Goal: Task Accomplishment & Management: Manage account settings

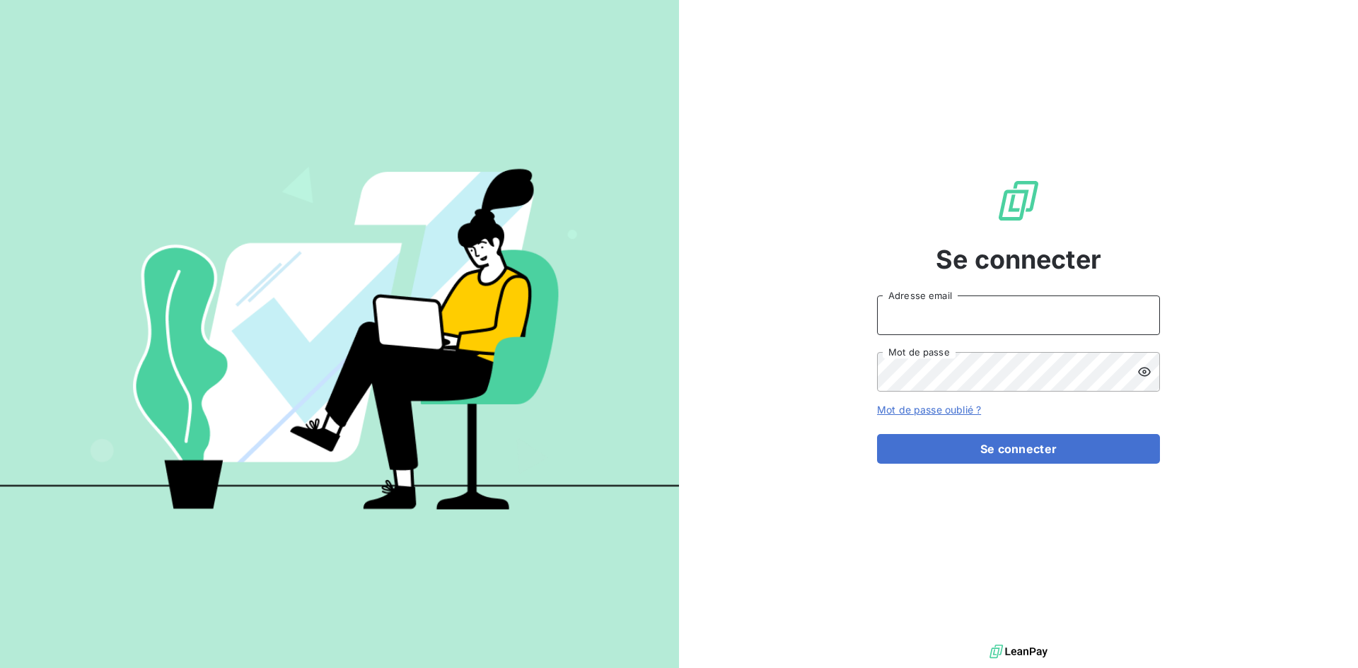
click at [921, 310] on input "Adresse email" at bounding box center [1018, 316] width 283 height 40
type input "[EMAIL_ADDRESS][DOMAIN_NAME]"
click at [877, 434] on button "Se connecter" at bounding box center [1018, 449] width 283 height 30
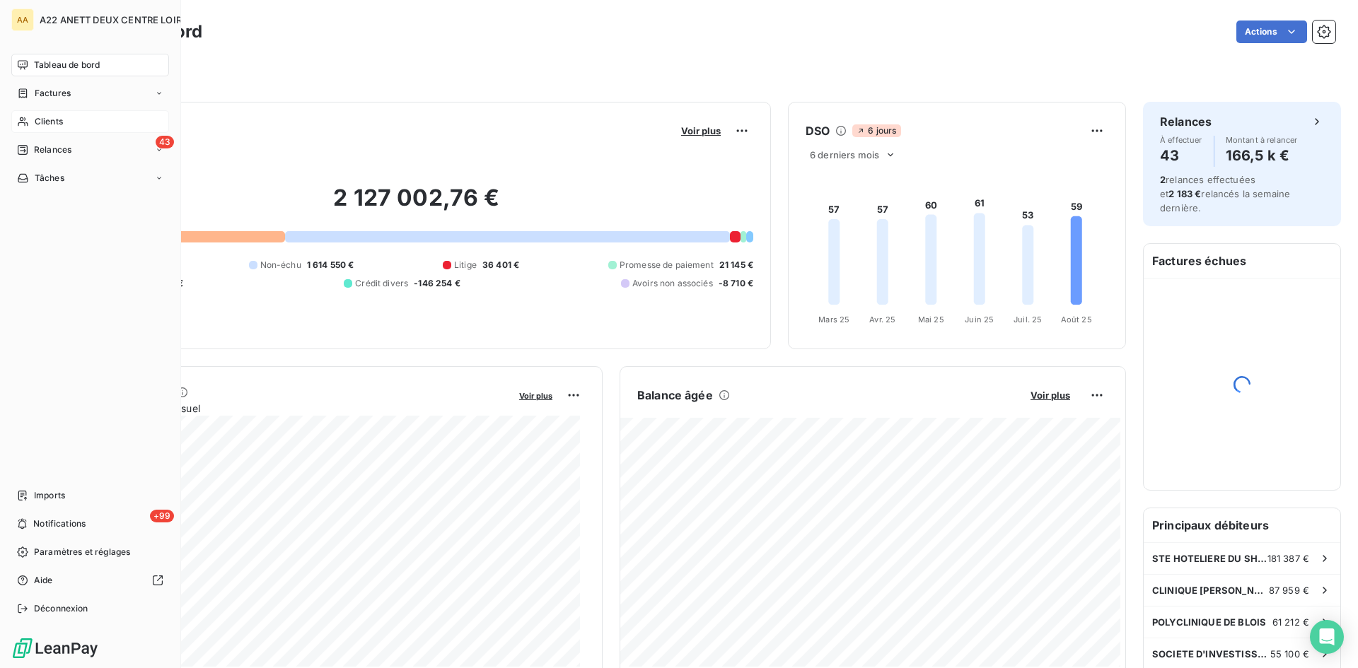
click at [52, 120] on span "Clients" at bounding box center [49, 121] width 28 height 13
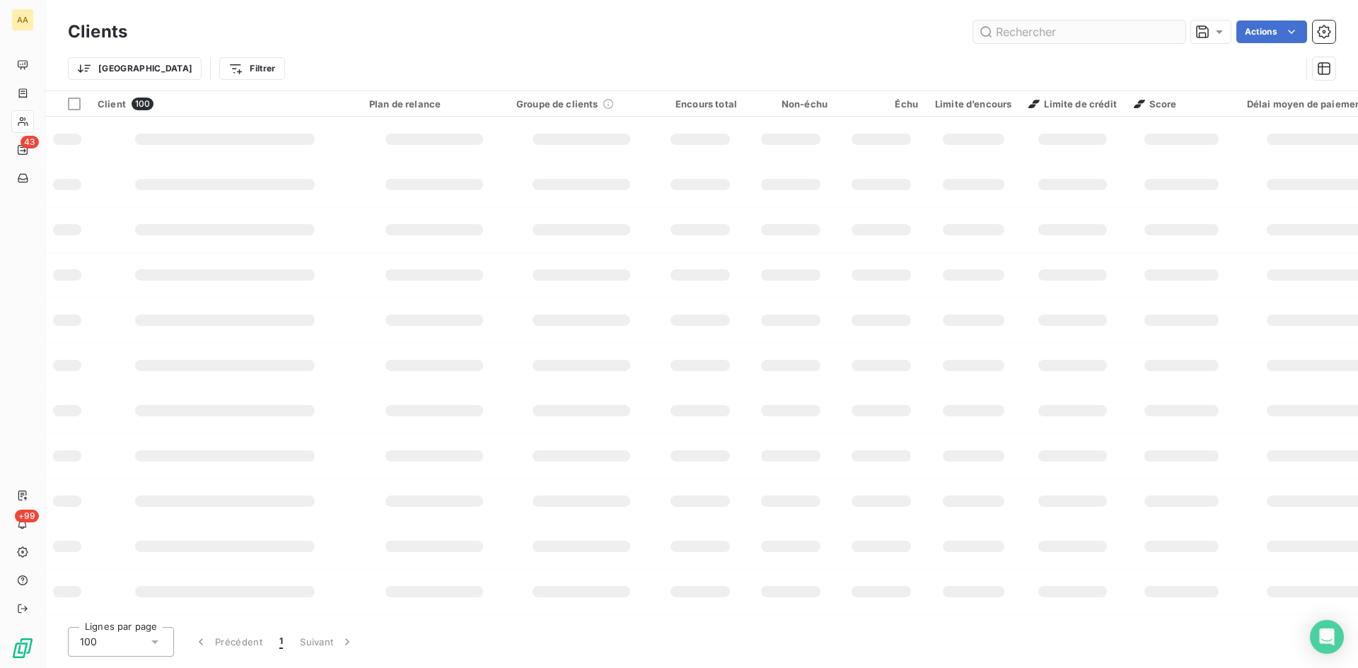
click at [1037, 24] on input "text" at bounding box center [1079, 32] width 212 height 23
click at [1028, 31] on input "text" at bounding box center [1079, 32] width 212 height 23
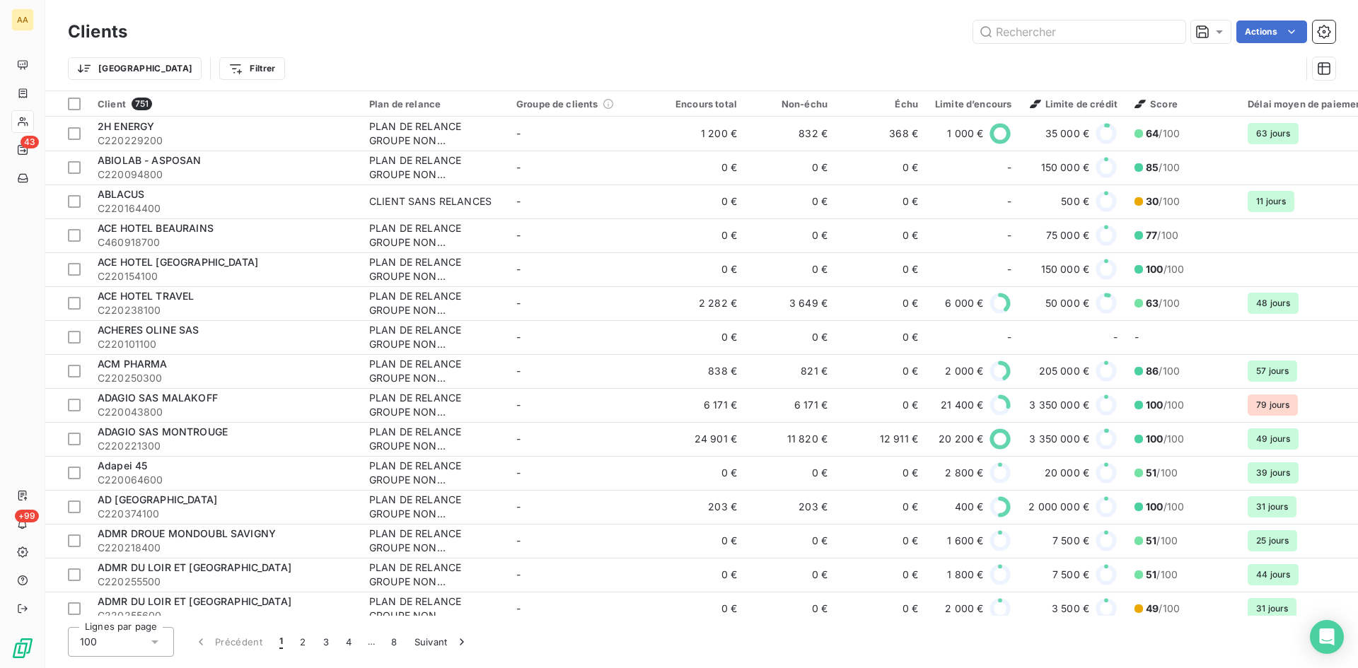
drag, startPoint x: 1007, startPoint y: 35, endPoint x: 970, endPoint y: 52, distance: 40.5
click at [1009, 34] on input "text" at bounding box center [1079, 32] width 212 height 23
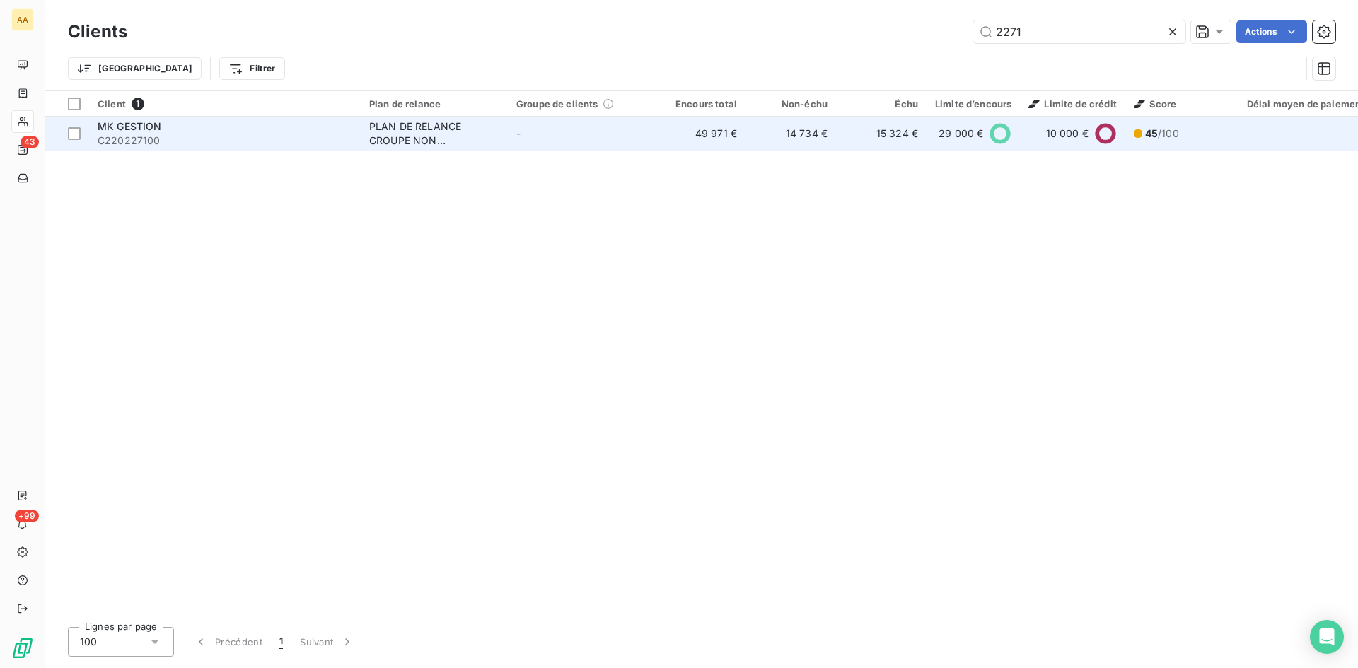
type input "2271"
click at [137, 122] on span "MK GESTION" at bounding box center [130, 126] width 64 height 12
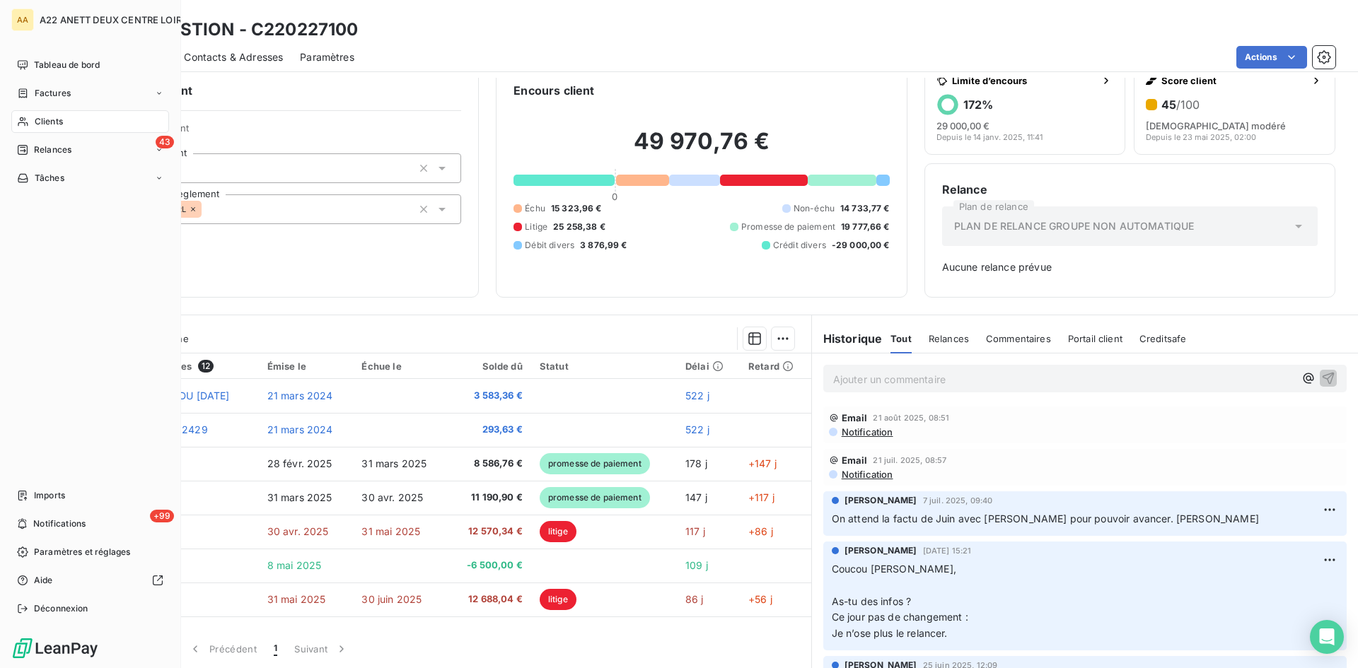
click at [40, 122] on span "Clients" at bounding box center [49, 121] width 28 height 13
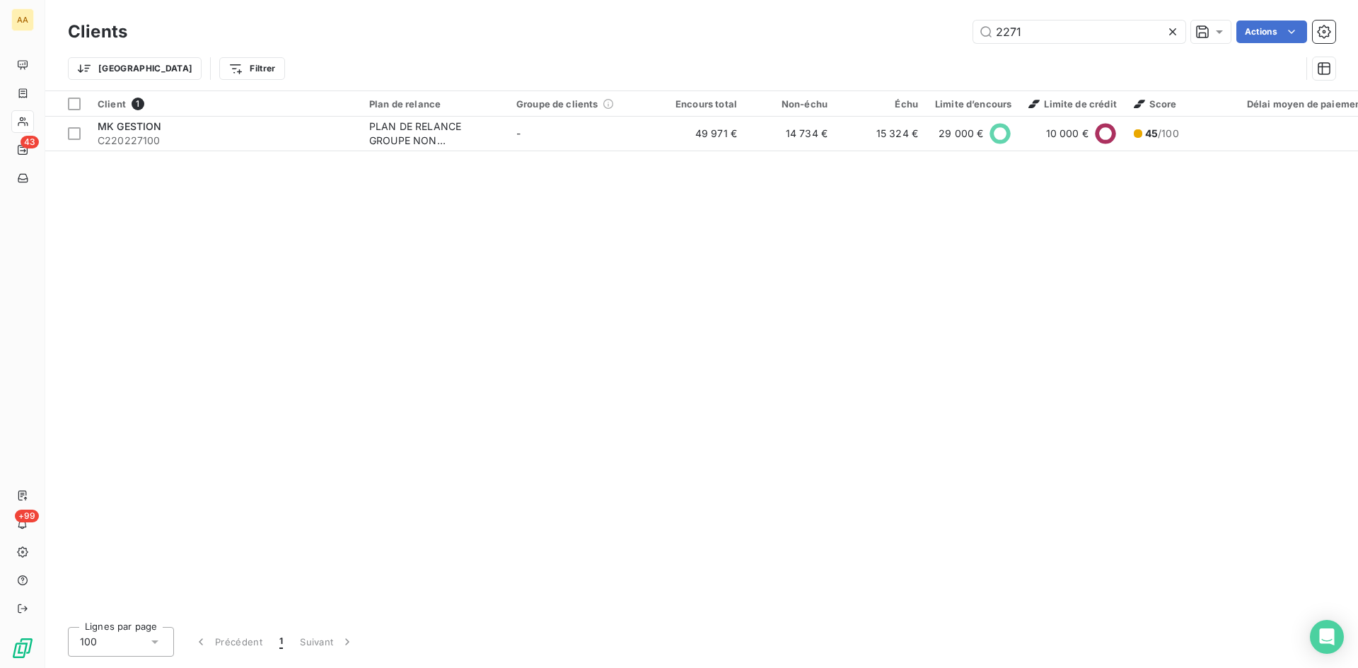
drag, startPoint x: 926, startPoint y: 42, endPoint x: 804, endPoint y: 42, distance: 121.6
click at [804, 42] on div "2271 Actions" at bounding box center [739, 32] width 1191 height 23
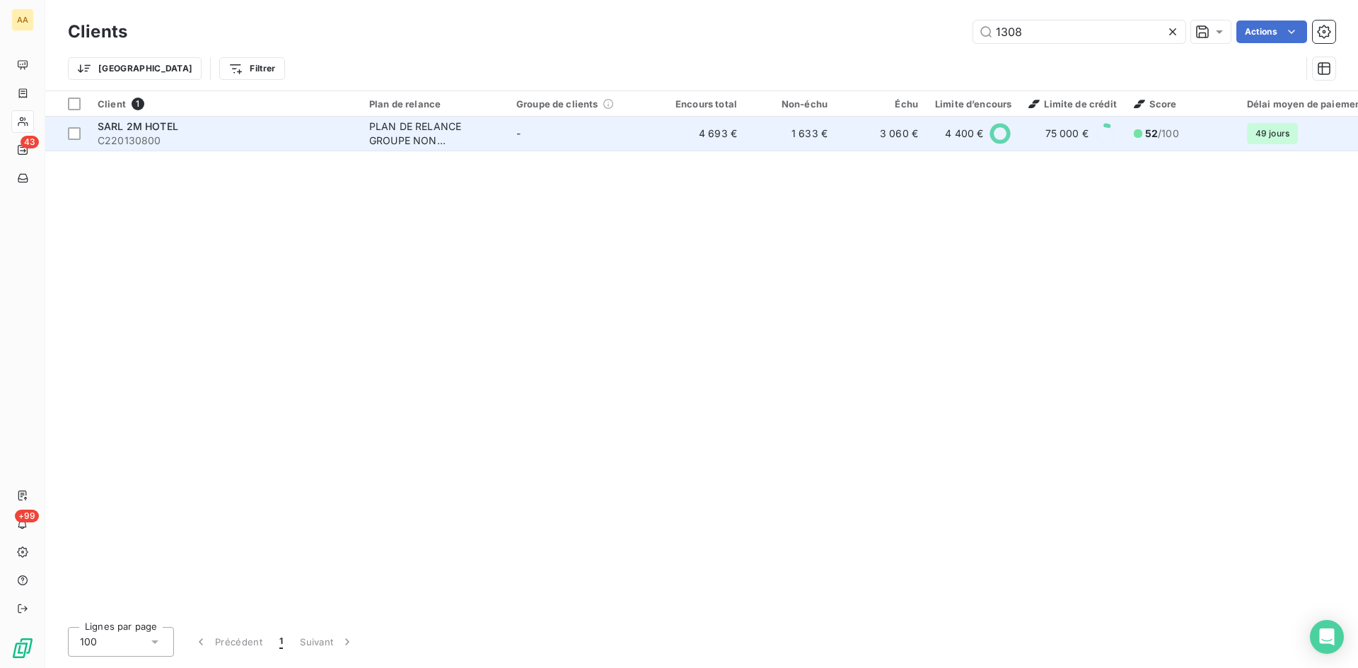
type input "1308"
click at [423, 137] on div "PLAN DE RELANCE GROUPE NON AUTOMATIQUE" at bounding box center [434, 133] width 130 height 28
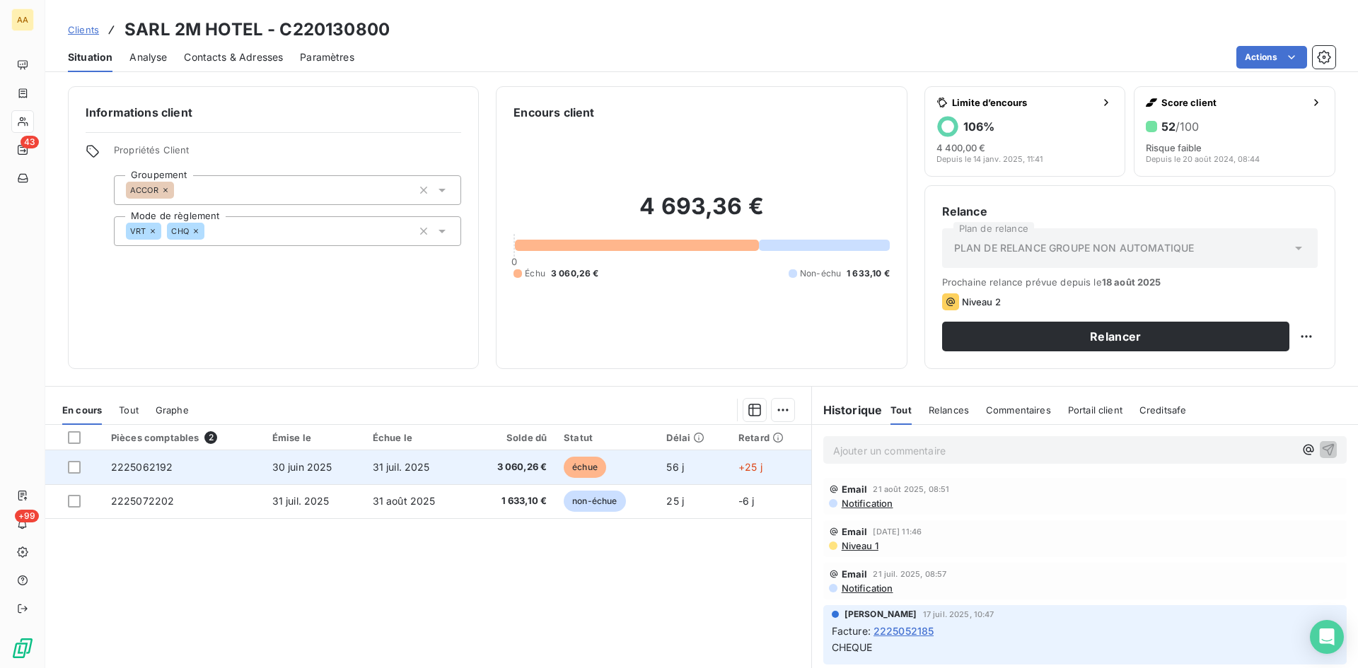
click at [148, 465] on span "2225062192" at bounding box center [142, 467] width 62 height 12
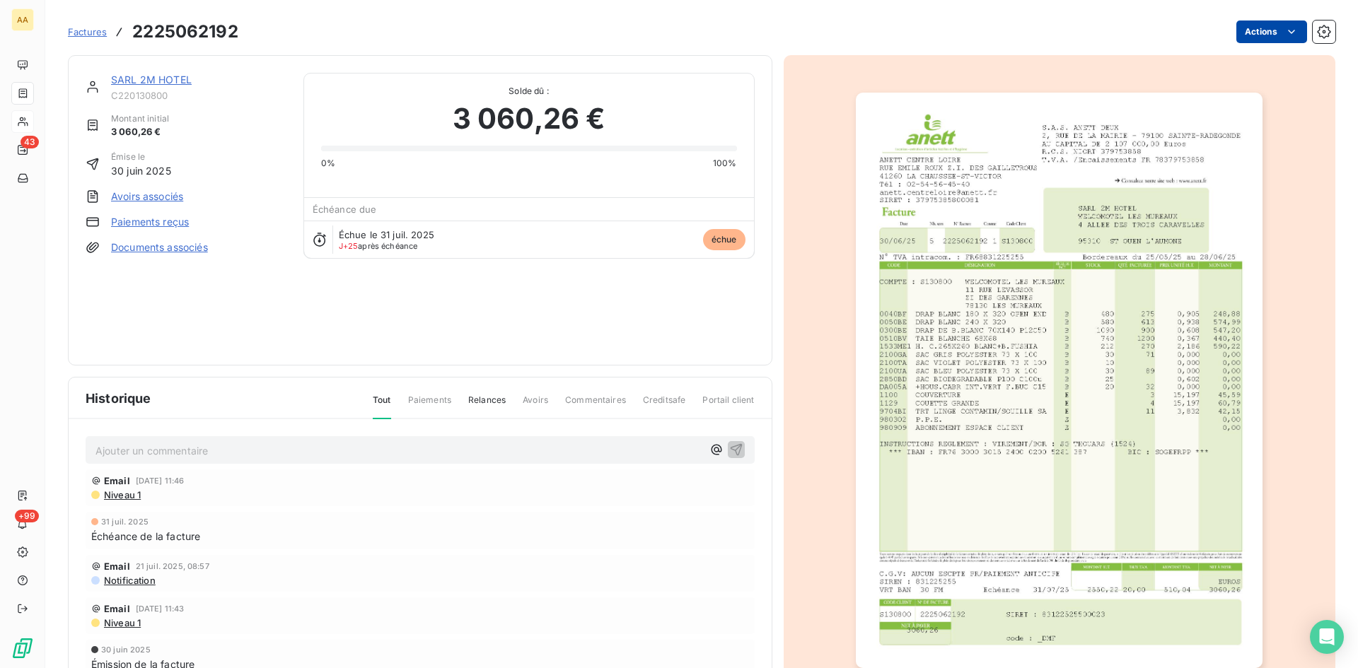
click at [1259, 35] on html "AA 43 +99 Factures 2225062192 Actions SARL 2M HOTEL C220130800 Montant initial …" at bounding box center [679, 334] width 1358 height 668
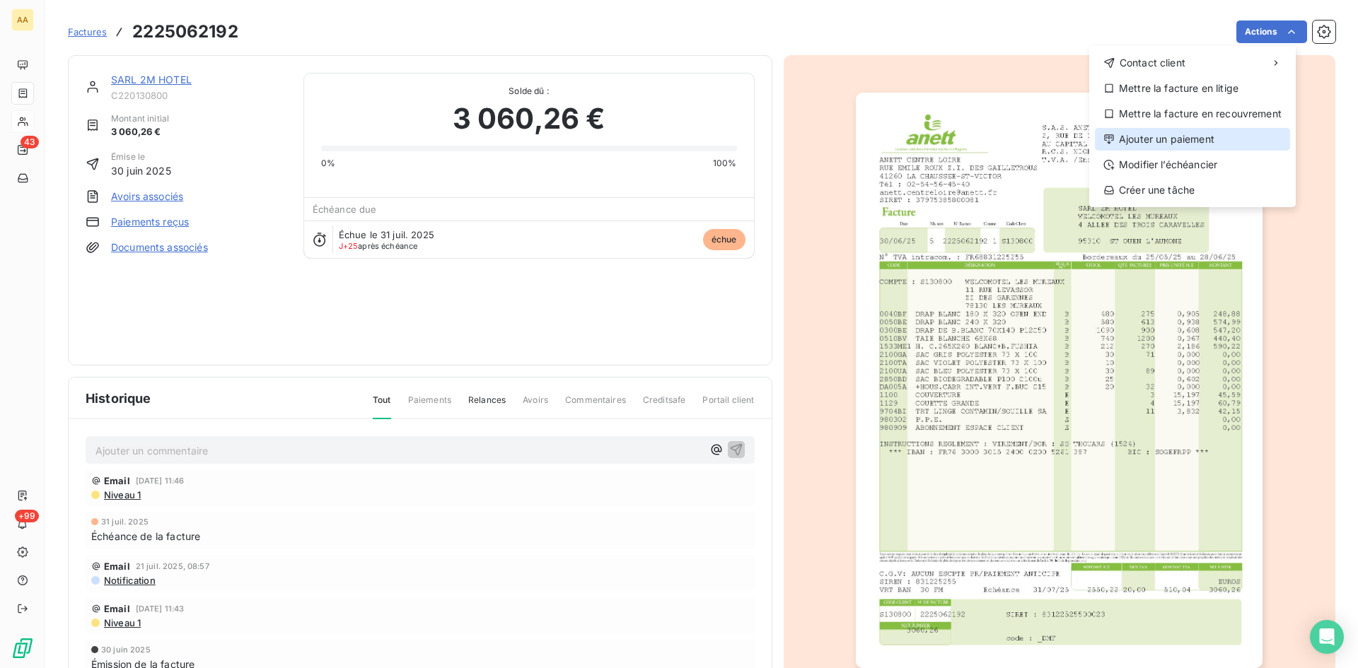
click at [1169, 136] on div "Ajouter un paiement" at bounding box center [1192, 139] width 195 height 23
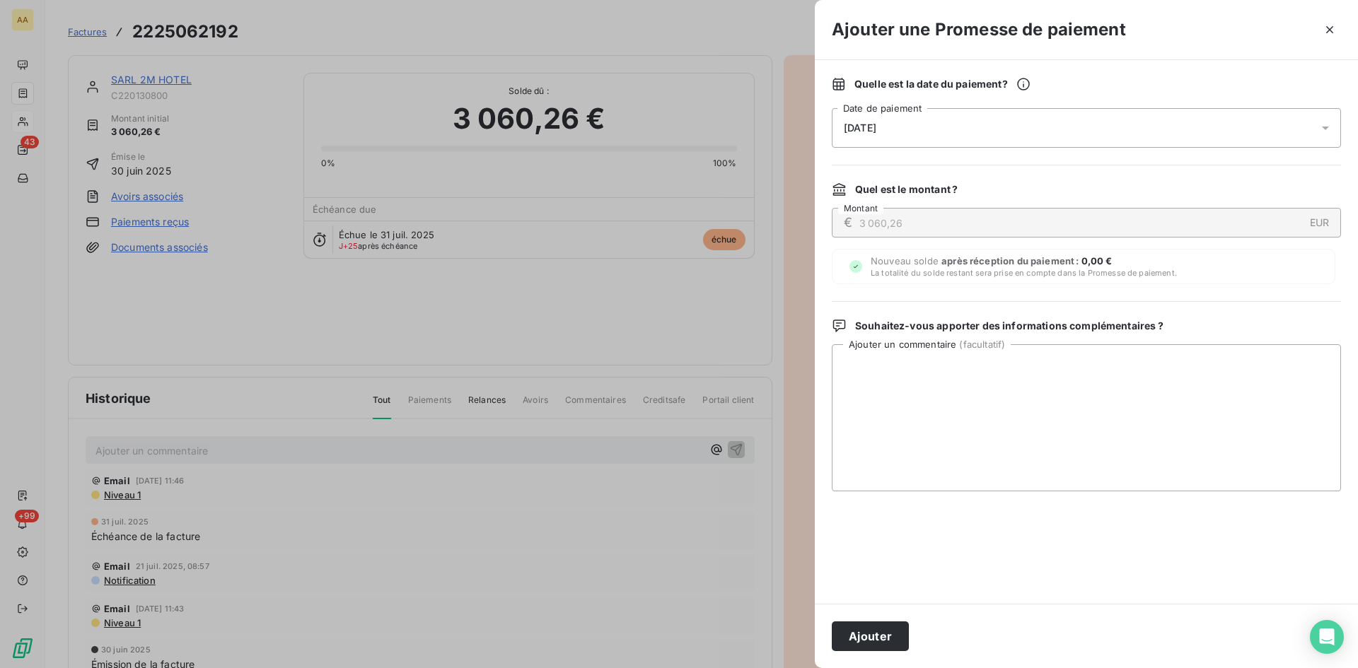
click at [952, 129] on div "26/08/2025" at bounding box center [1086, 128] width 509 height 40
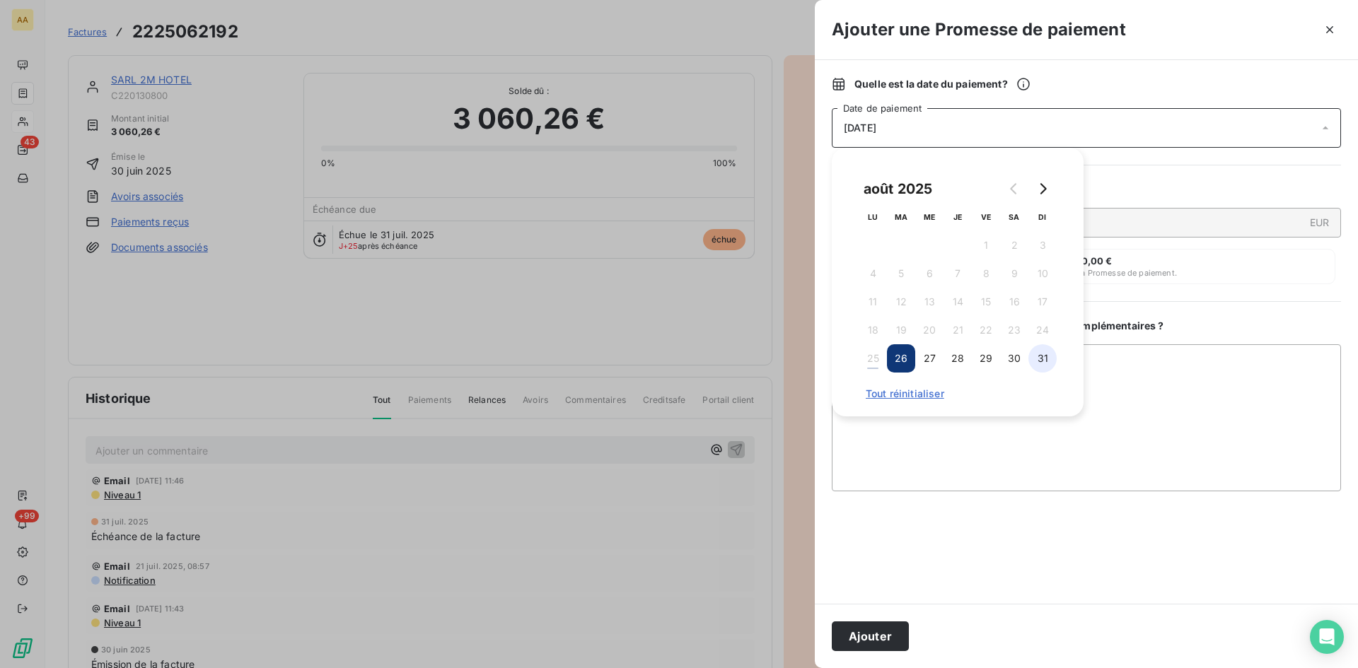
click at [1039, 357] on button "31" at bounding box center [1042, 358] width 28 height 28
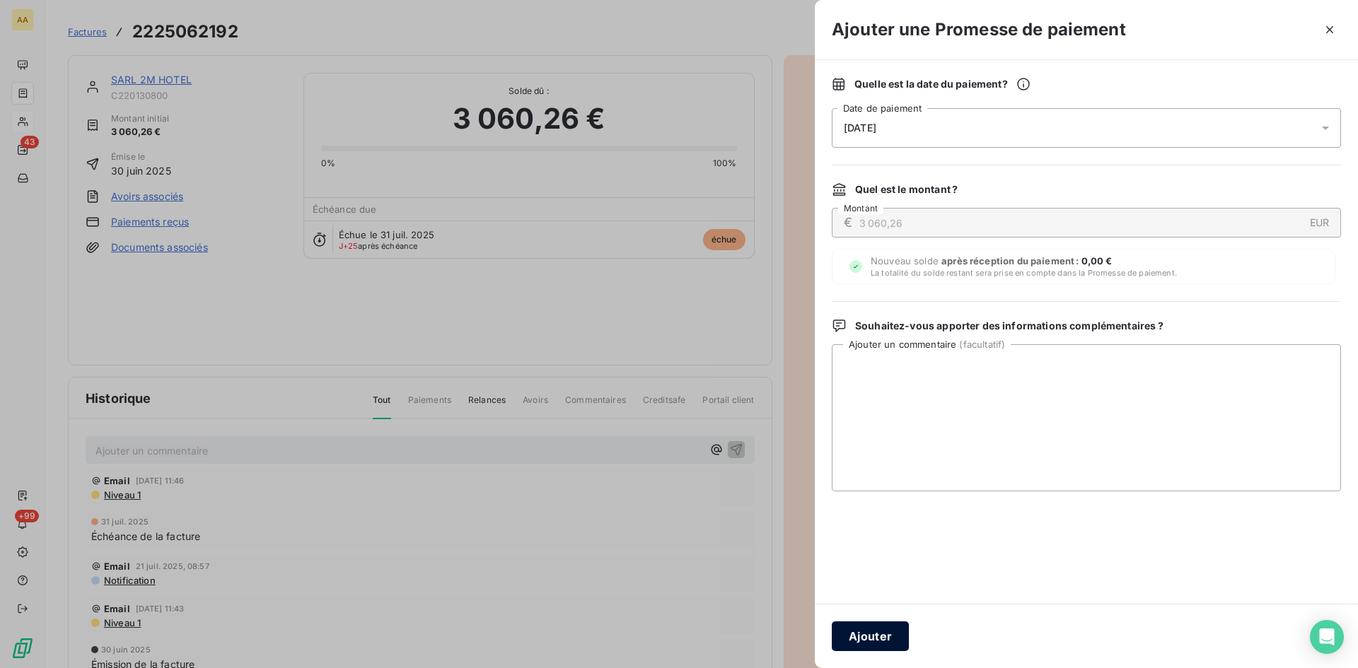
click at [876, 634] on button "Ajouter" at bounding box center [870, 637] width 77 height 30
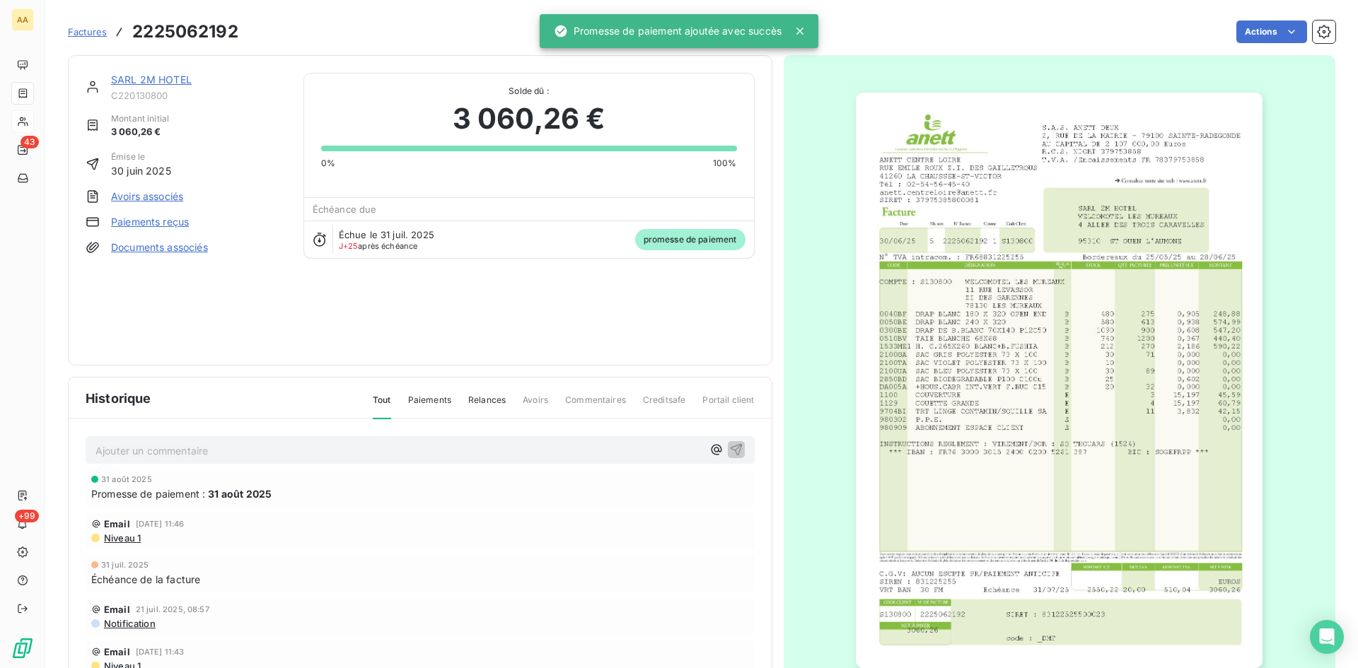
click at [145, 452] on p "Ajouter un commentaire ﻿" at bounding box center [398, 451] width 607 height 18
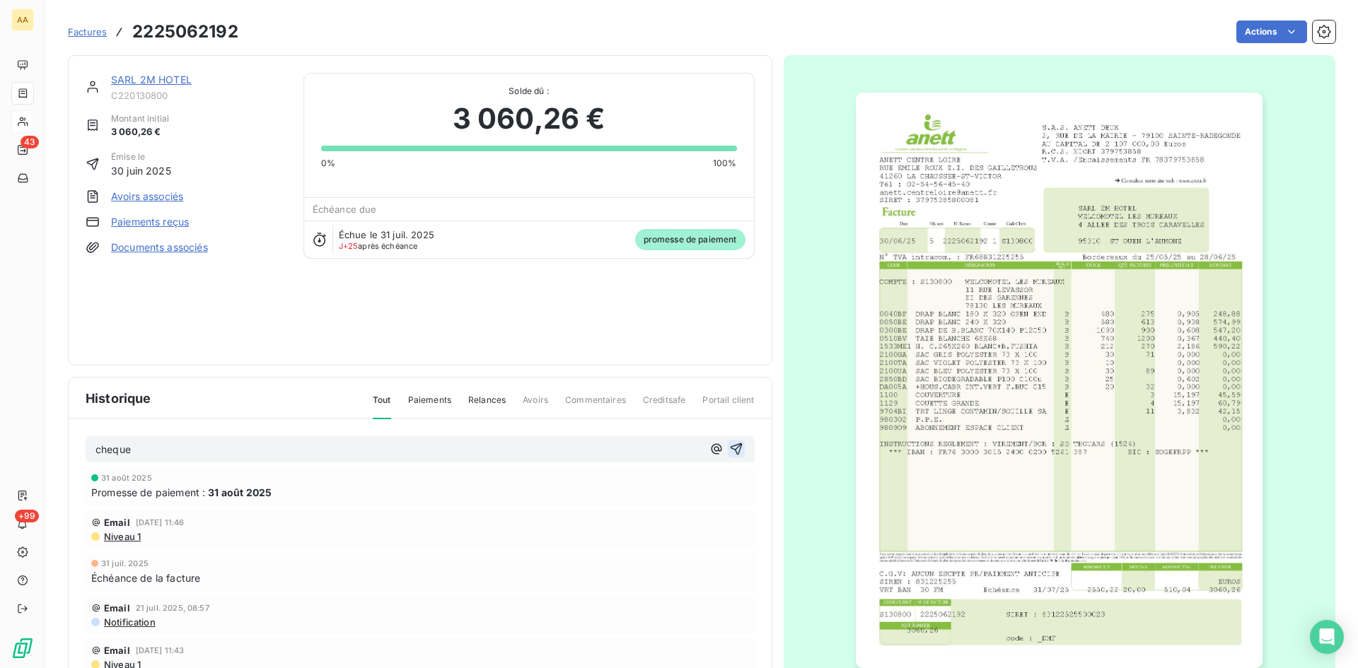
click at [729, 444] on icon "button" at bounding box center [736, 449] width 14 height 14
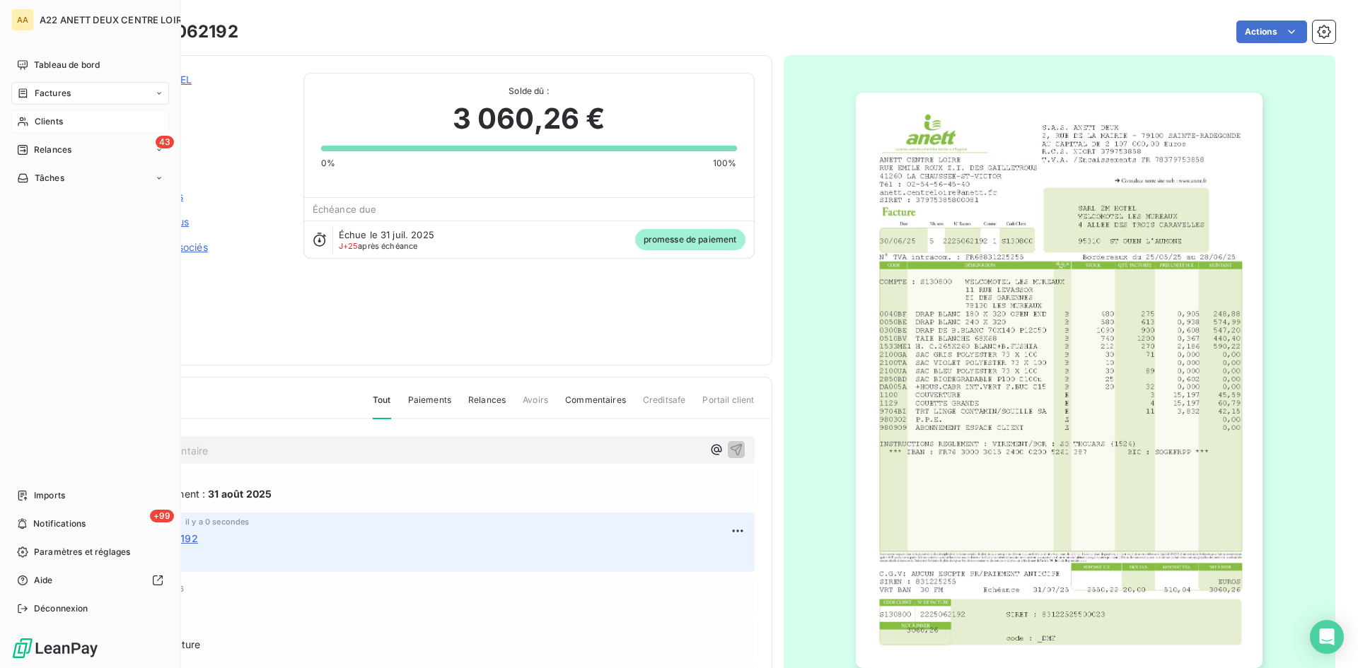
click at [46, 117] on span "Clients" at bounding box center [49, 121] width 28 height 13
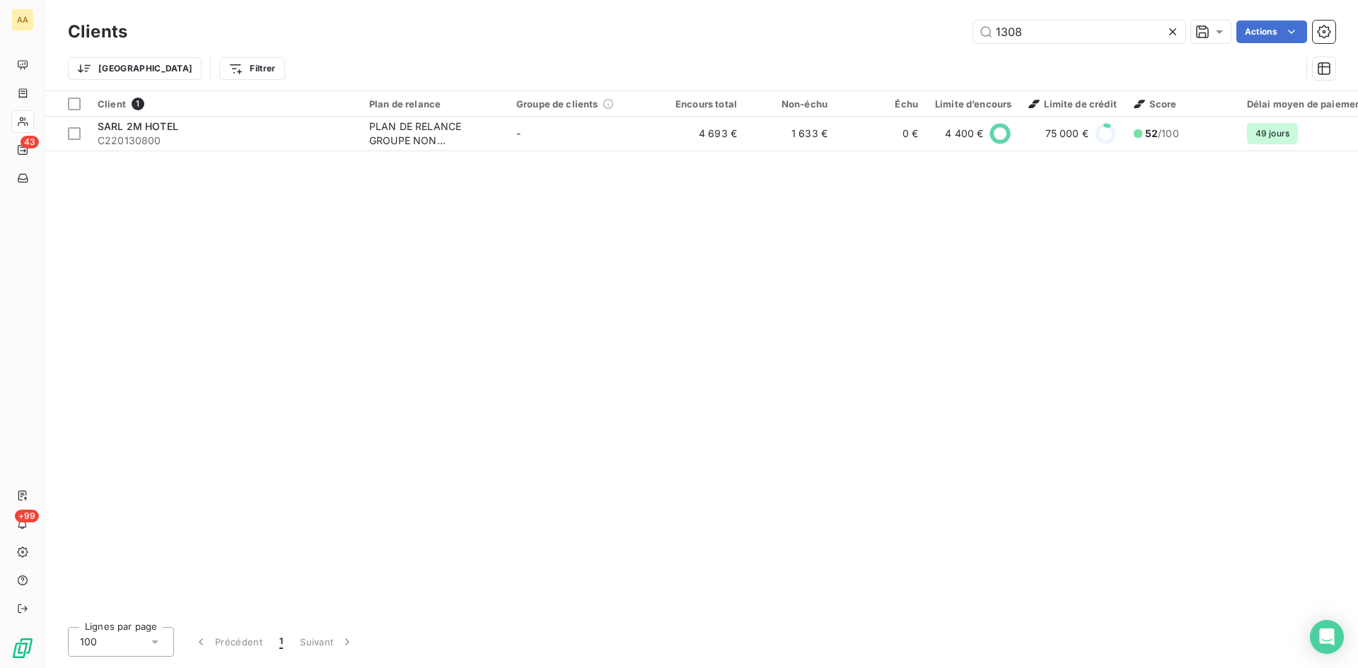
drag, startPoint x: 1036, startPoint y: 35, endPoint x: 887, endPoint y: 40, distance: 148.6
click at [888, 40] on div "1308 Actions" at bounding box center [739, 32] width 1191 height 23
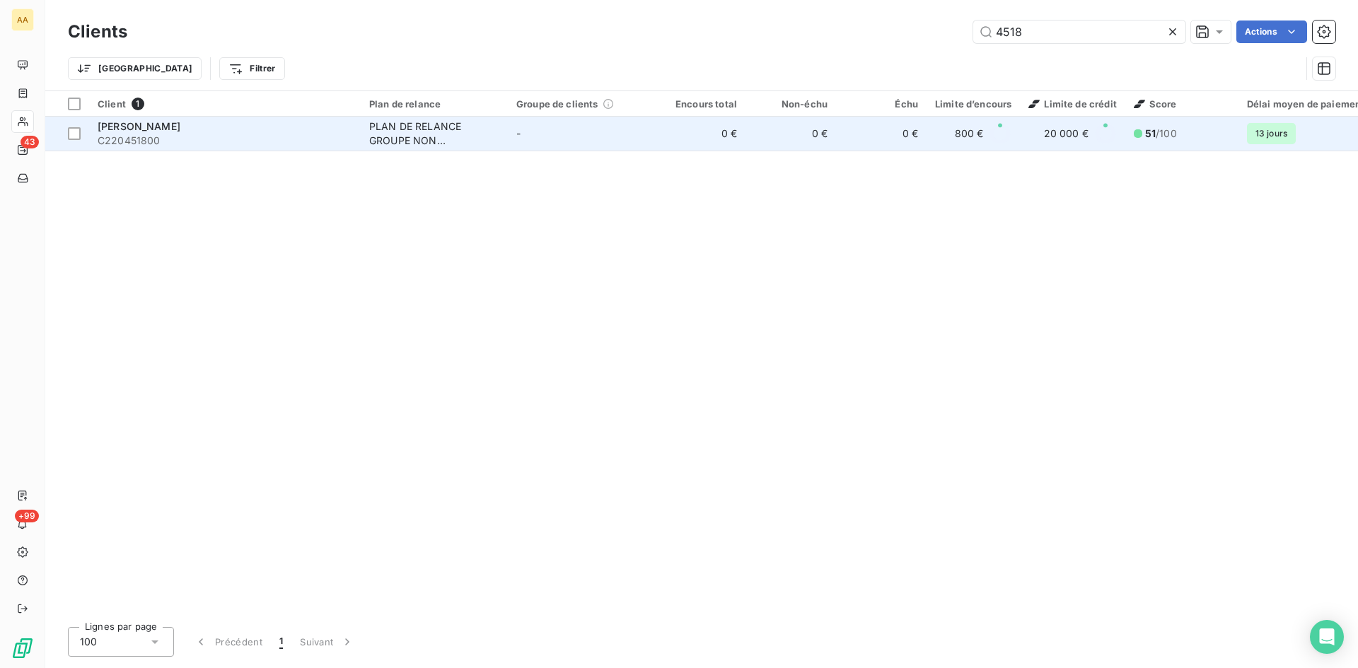
type input "4518"
click at [381, 136] on div "PLAN DE RELANCE GROUPE NON AUTOMATIQUE" at bounding box center [434, 133] width 130 height 28
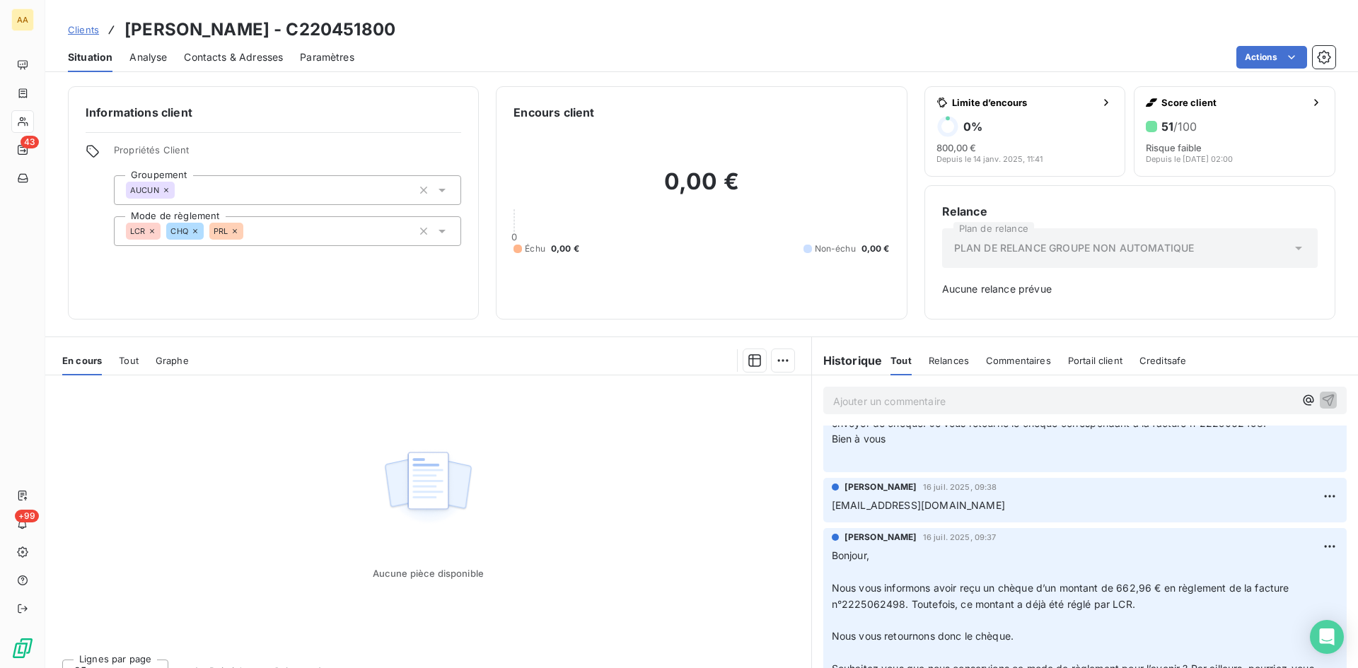
scroll to position [141, 0]
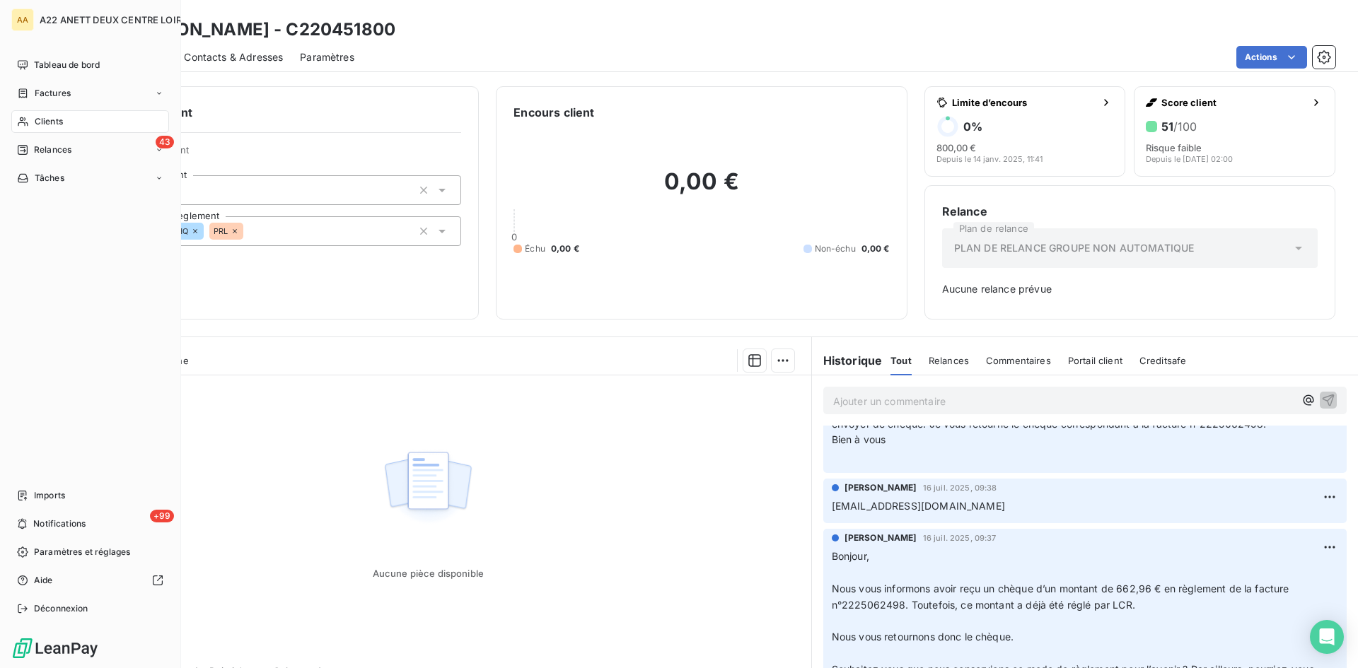
click at [35, 124] on span "Clients" at bounding box center [49, 121] width 28 height 13
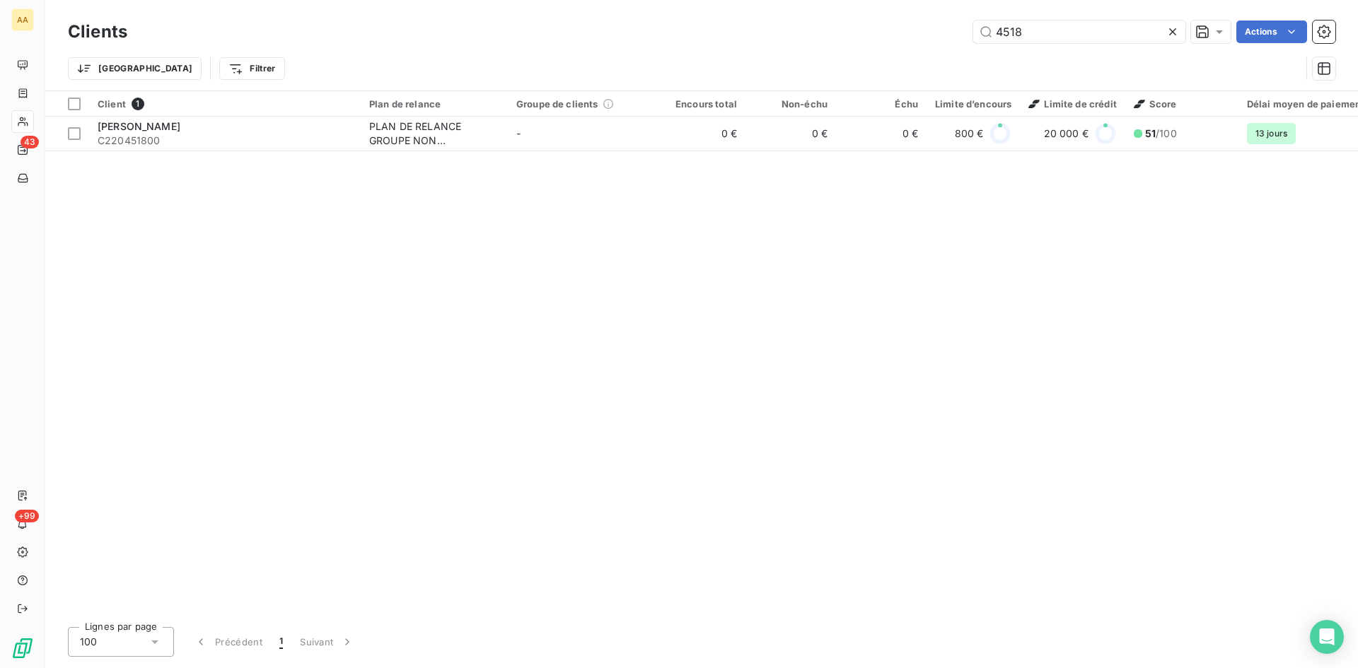
drag, startPoint x: 1054, startPoint y: 37, endPoint x: 873, endPoint y: 35, distance: 181.0
click at [873, 35] on div "4518 Actions" at bounding box center [739, 32] width 1191 height 23
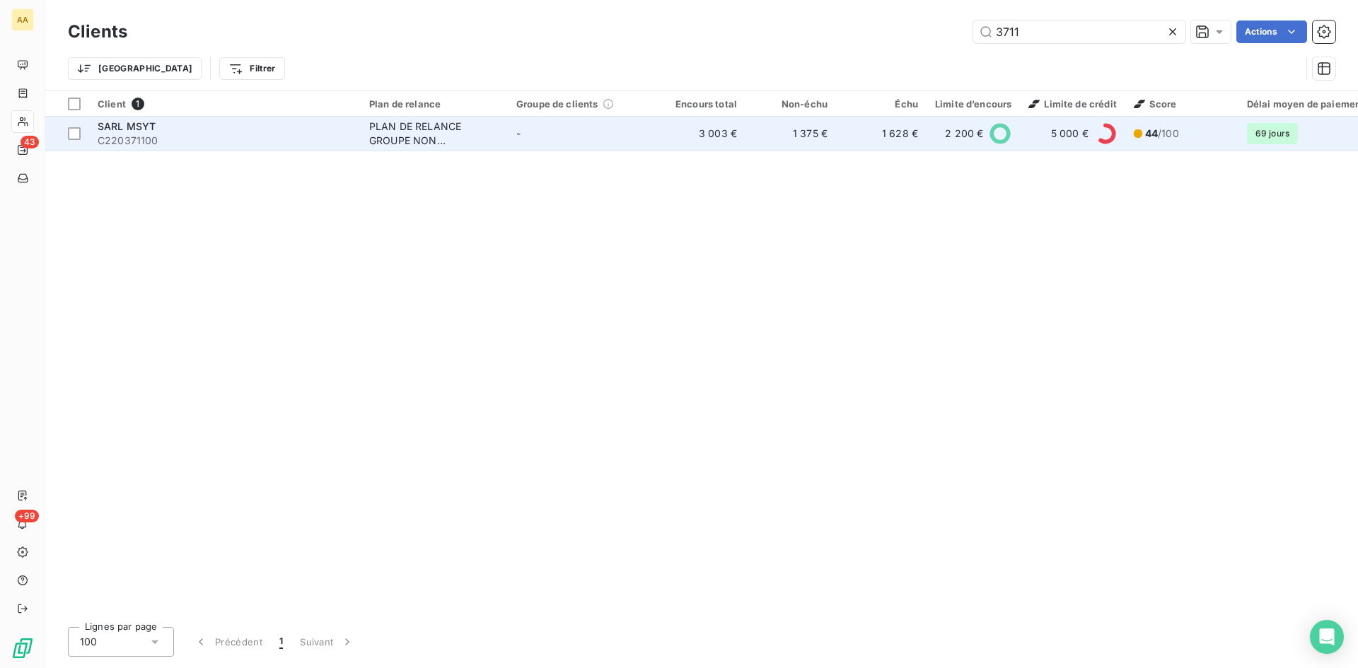
type input "3711"
click at [404, 141] on div "PLAN DE RELANCE GROUPE NON AUTOMATIQUE" at bounding box center [434, 133] width 130 height 28
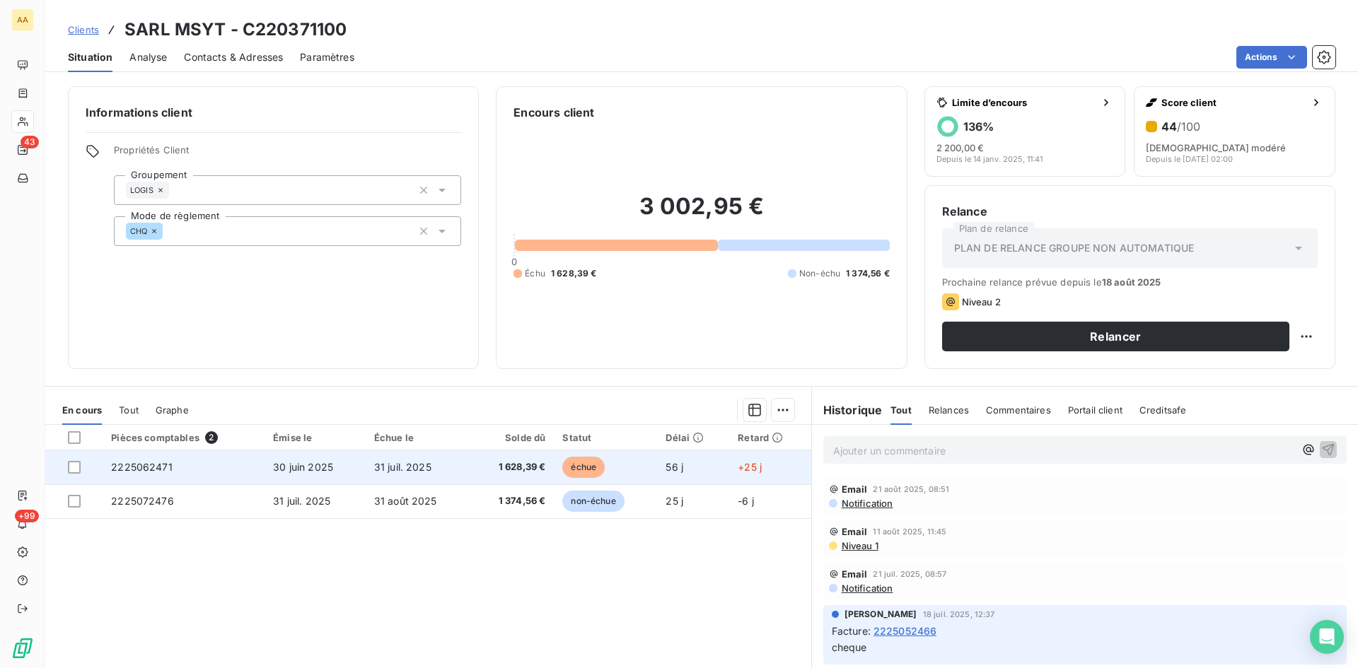
click at [156, 461] on span "2225062471" at bounding box center [142, 467] width 62 height 12
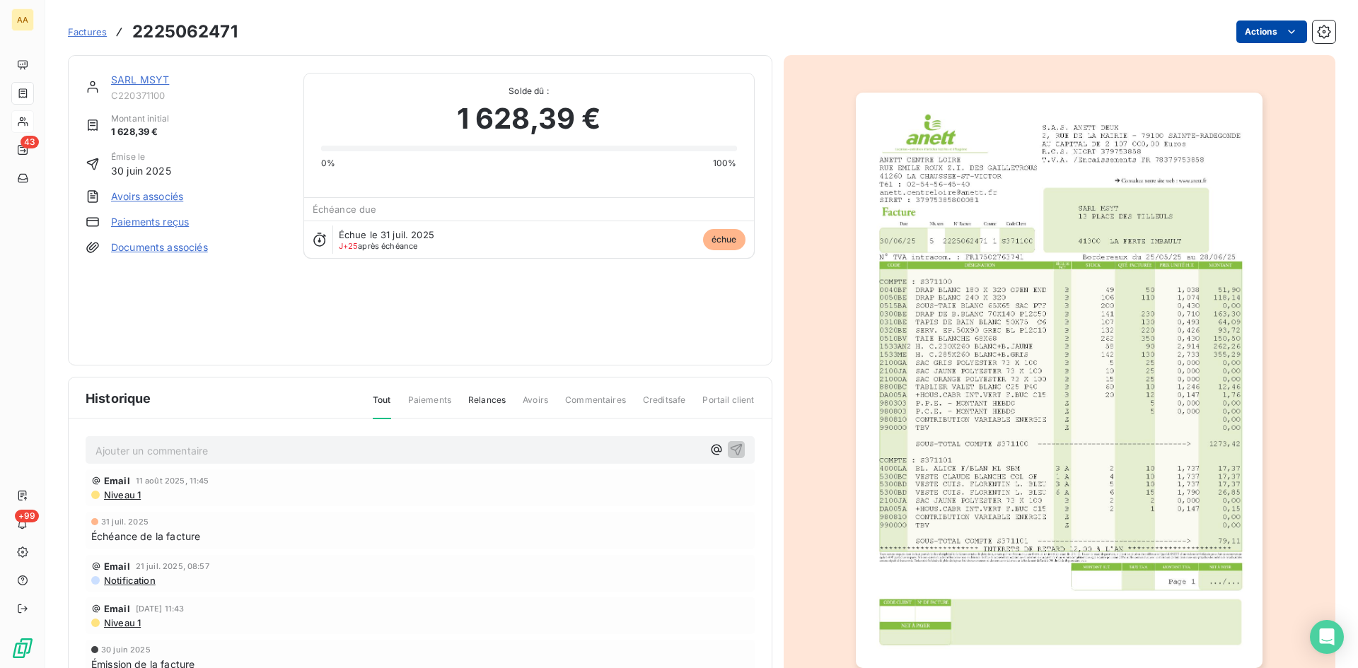
click at [1263, 36] on html "AA 43 +99 Factures 2225062471 Actions SARL MSYT C220371100 Montant initial 1 62…" at bounding box center [679, 334] width 1358 height 668
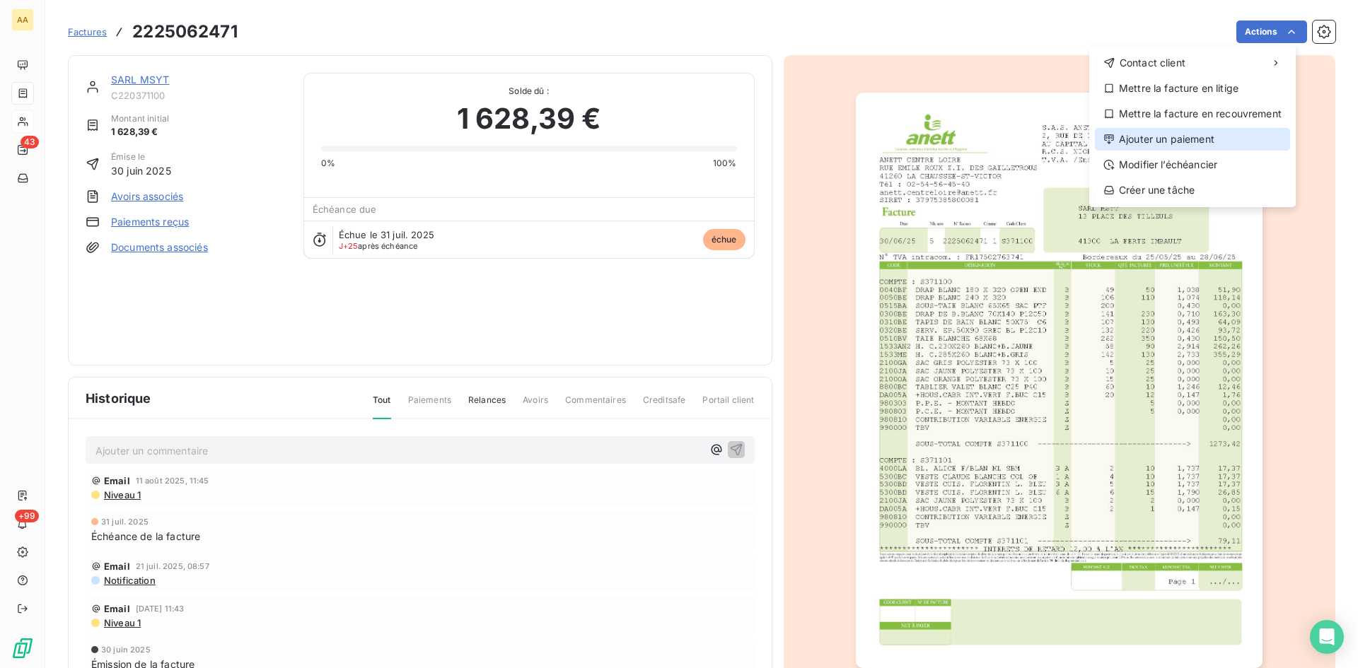
click at [1157, 138] on div "Ajouter un paiement" at bounding box center [1192, 139] width 195 height 23
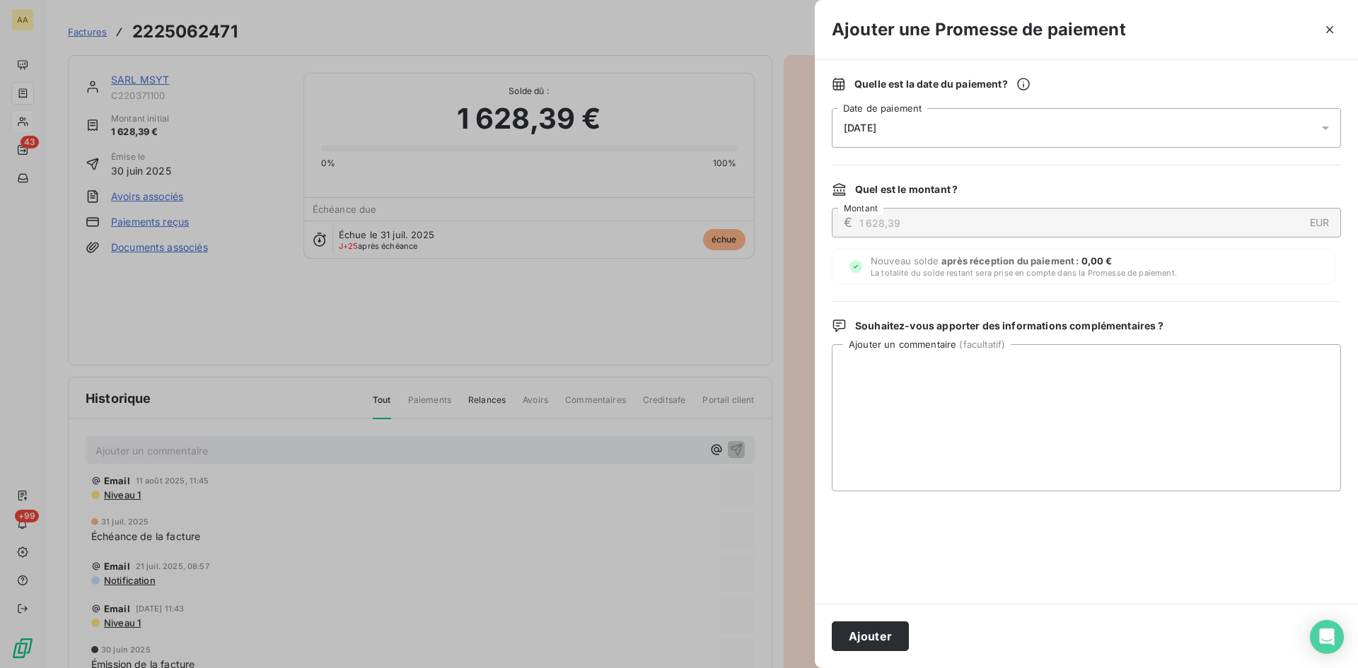
click at [908, 120] on div "26/08/2025" at bounding box center [1086, 128] width 509 height 40
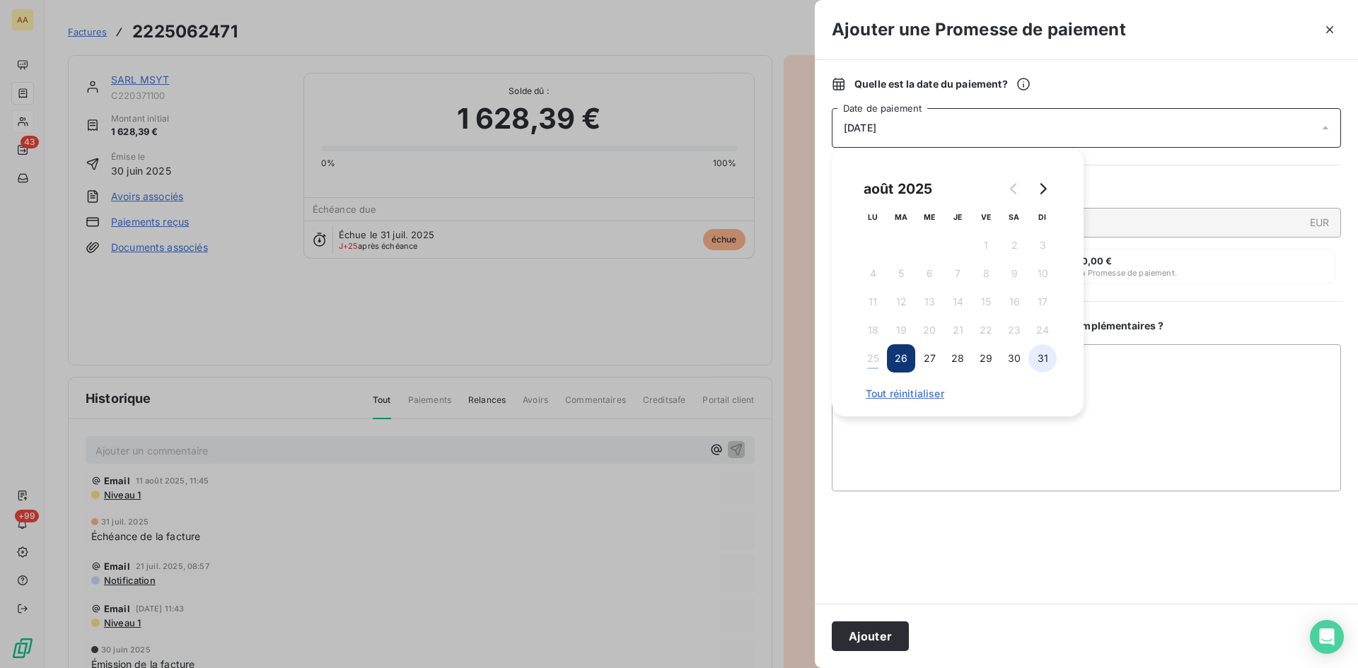
click at [1034, 366] on button "31" at bounding box center [1042, 358] width 28 height 28
drag, startPoint x: 885, startPoint y: 638, endPoint x: 878, endPoint y: 622, distance: 18.4
click at [884, 636] on button "Ajouter" at bounding box center [870, 637] width 77 height 30
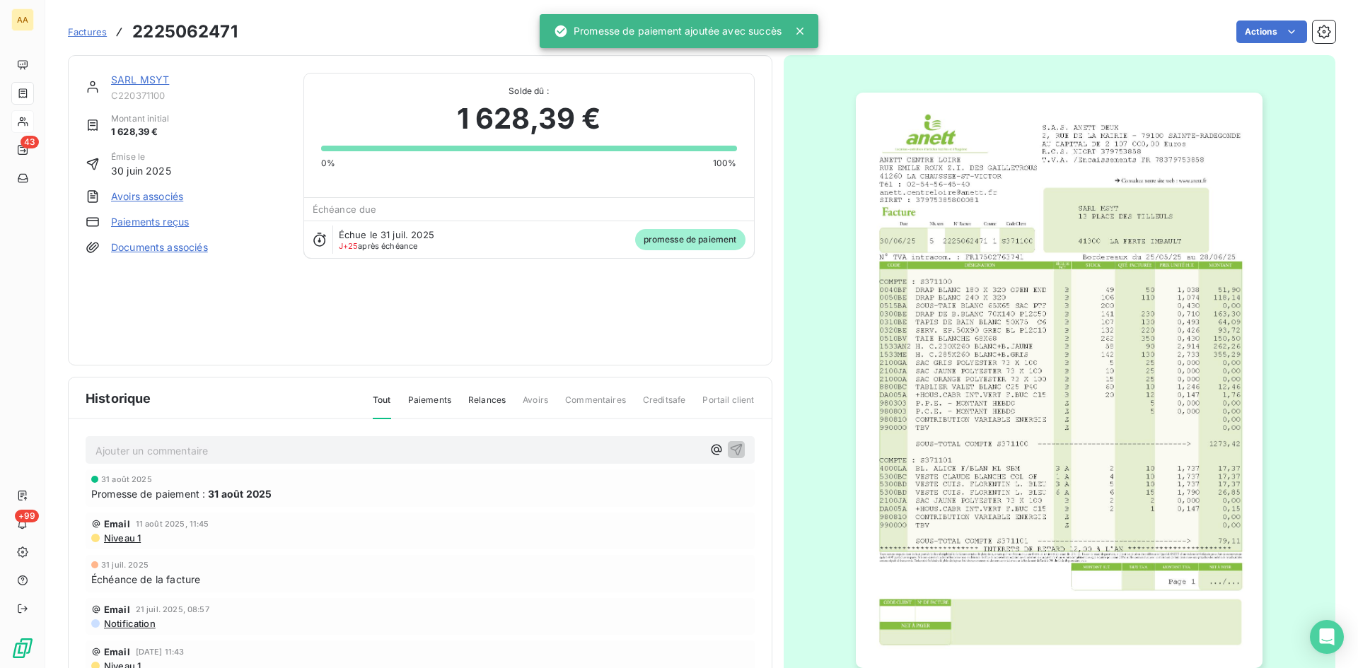
click at [185, 448] on p "Ajouter un commentaire ﻿" at bounding box center [398, 451] width 607 height 18
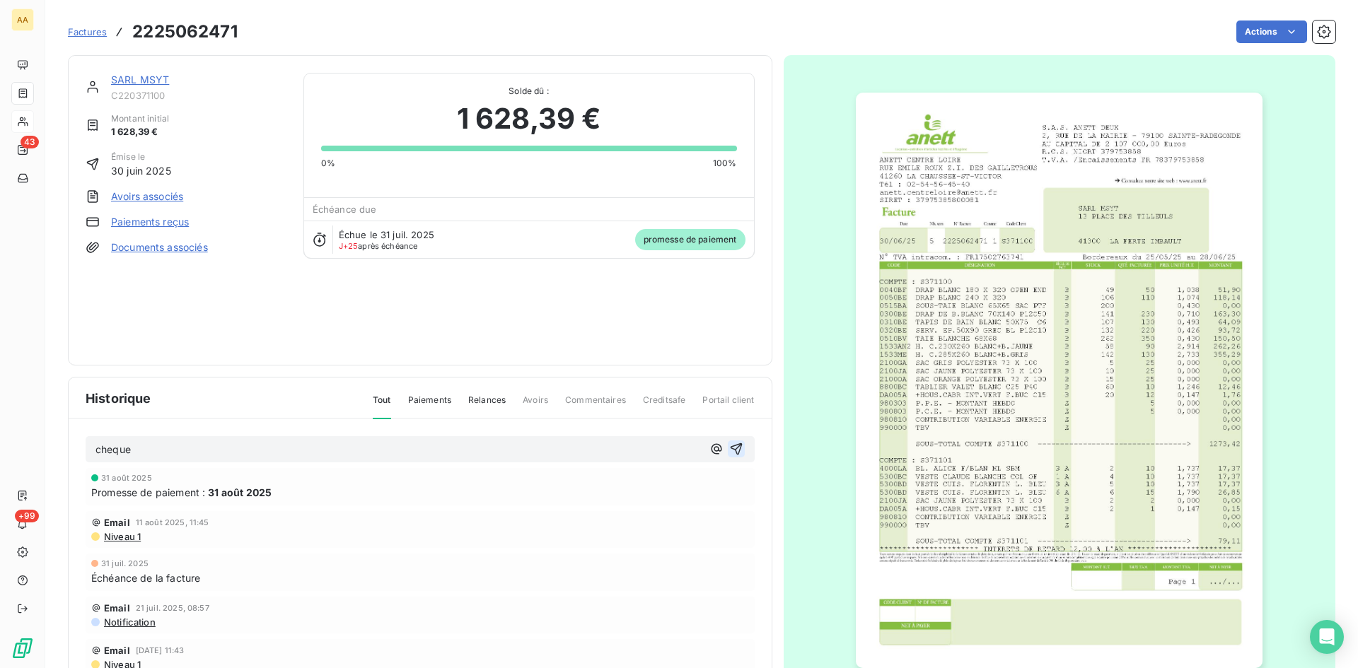
click at [729, 450] on icon "button" at bounding box center [736, 449] width 14 height 14
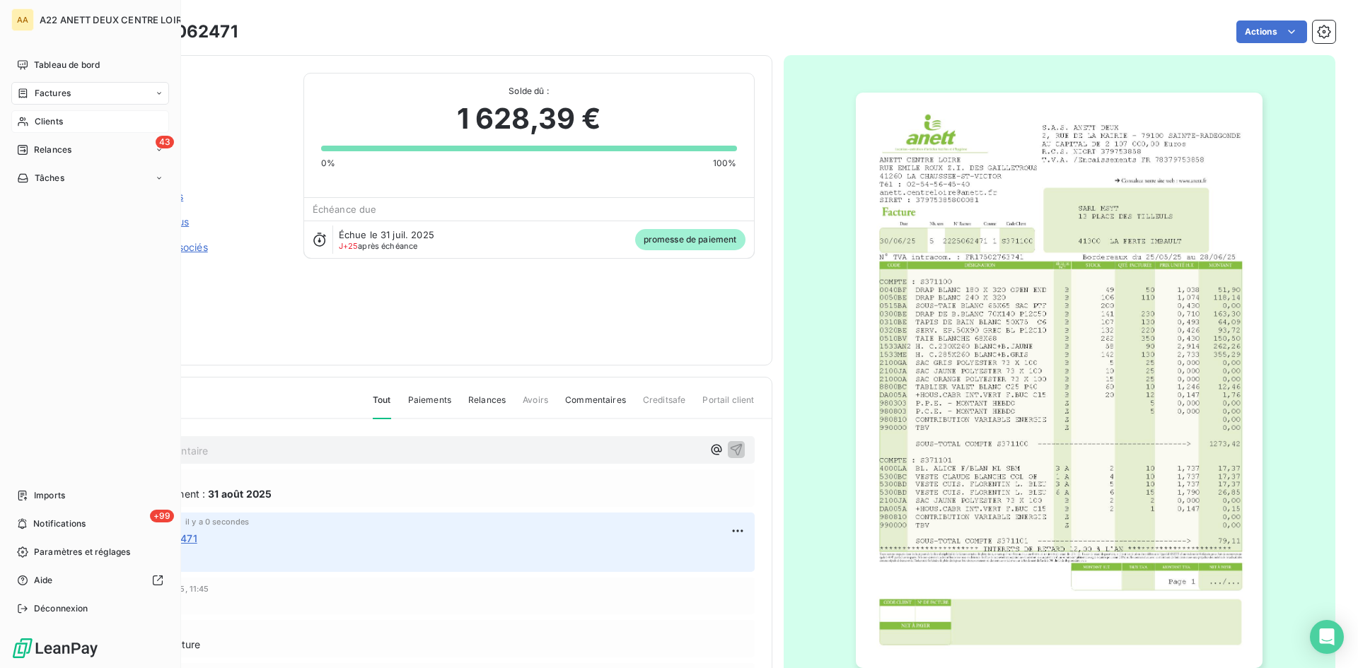
click at [42, 117] on span "Clients" at bounding box center [49, 121] width 28 height 13
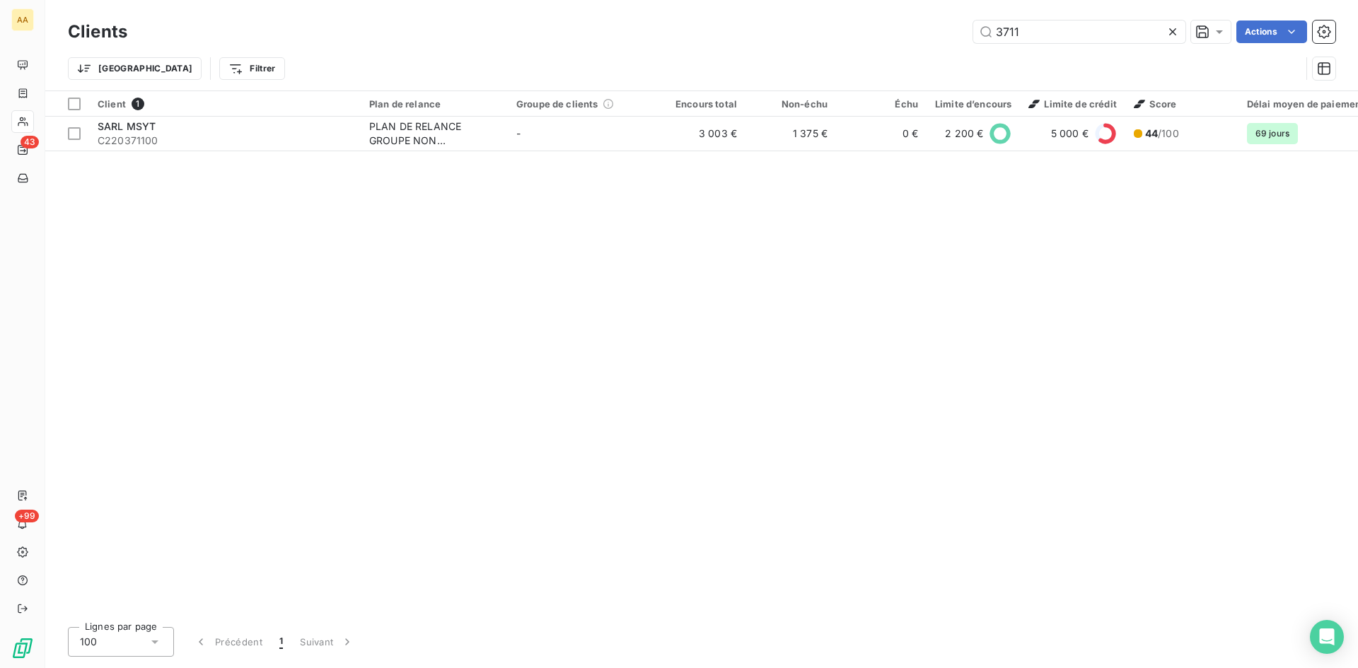
drag, startPoint x: 1049, startPoint y: 38, endPoint x: 880, endPoint y: 38, distance: 169.7
click at [880, 38] on div "3711 Actions" at bounding box center [739, 32] width 1191 height 23
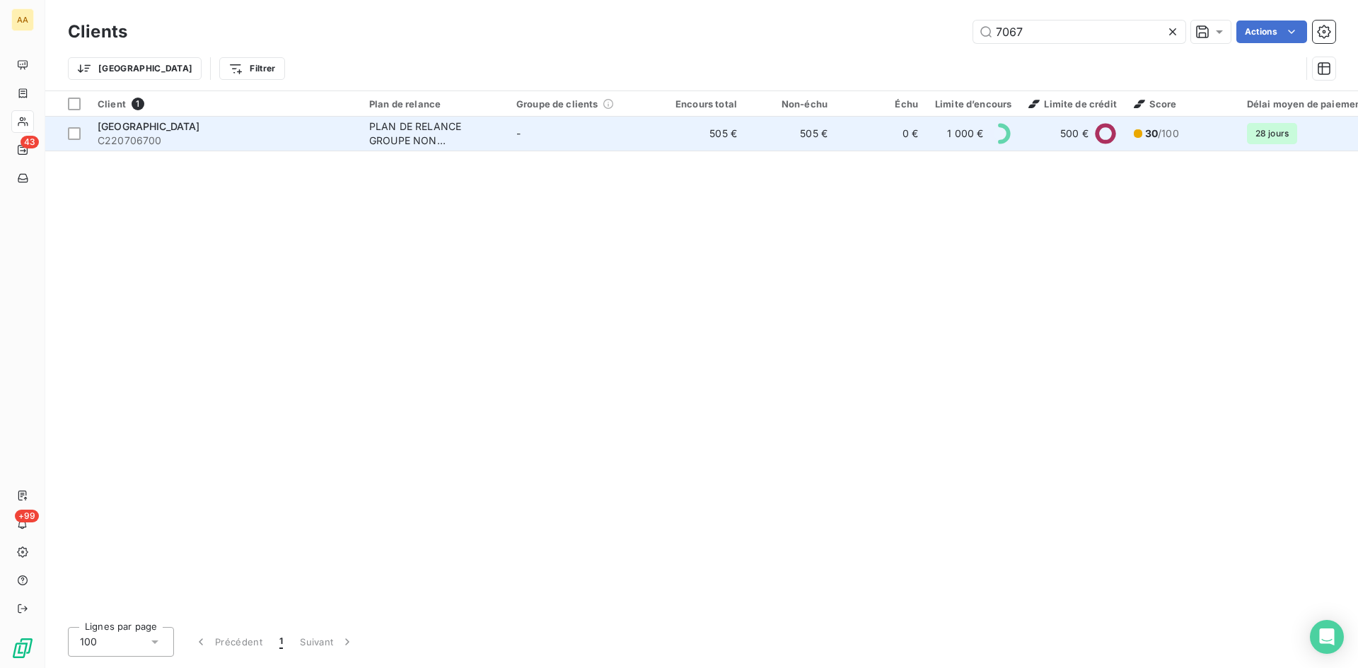
type input "7067"
click at [427, 144] on div "PLAN DE RELANCE GROUPE NON AUTOMATIQUE" at bounding box center [434, 133] width 130 height 28
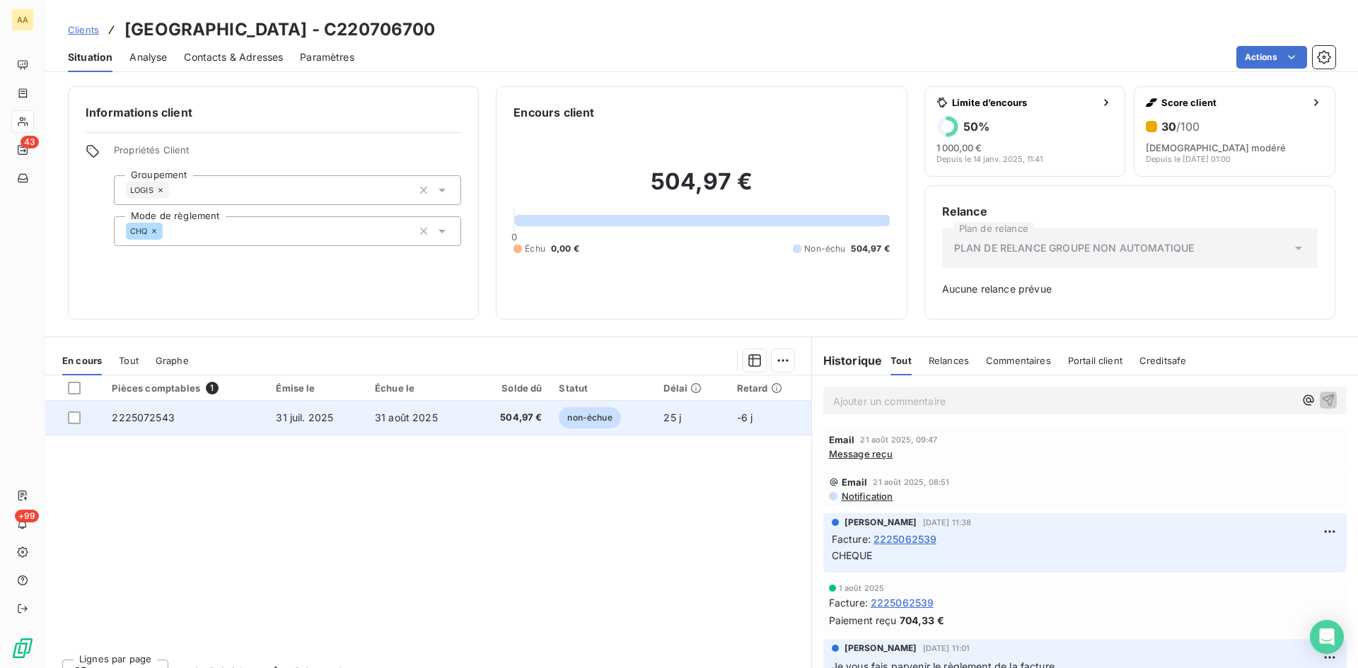
click at [158, 414] on span "2225072543" at bounding box center [143, 418] width 63 height 12
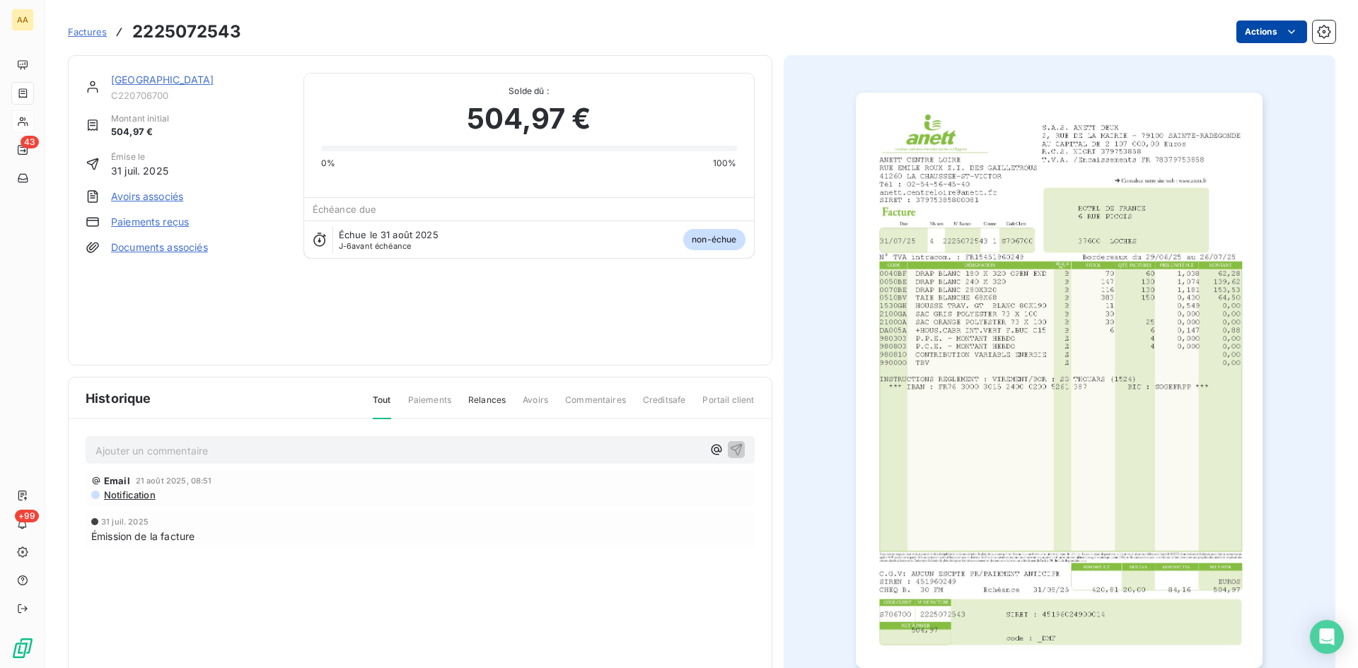
click at [1245, 34] on html "AA 43 +99 Factures 2225072543 Actions HOTEL DE FRANCE C220706700 Montant initia…" at bounding box center [679, 334] width 1358 height 668
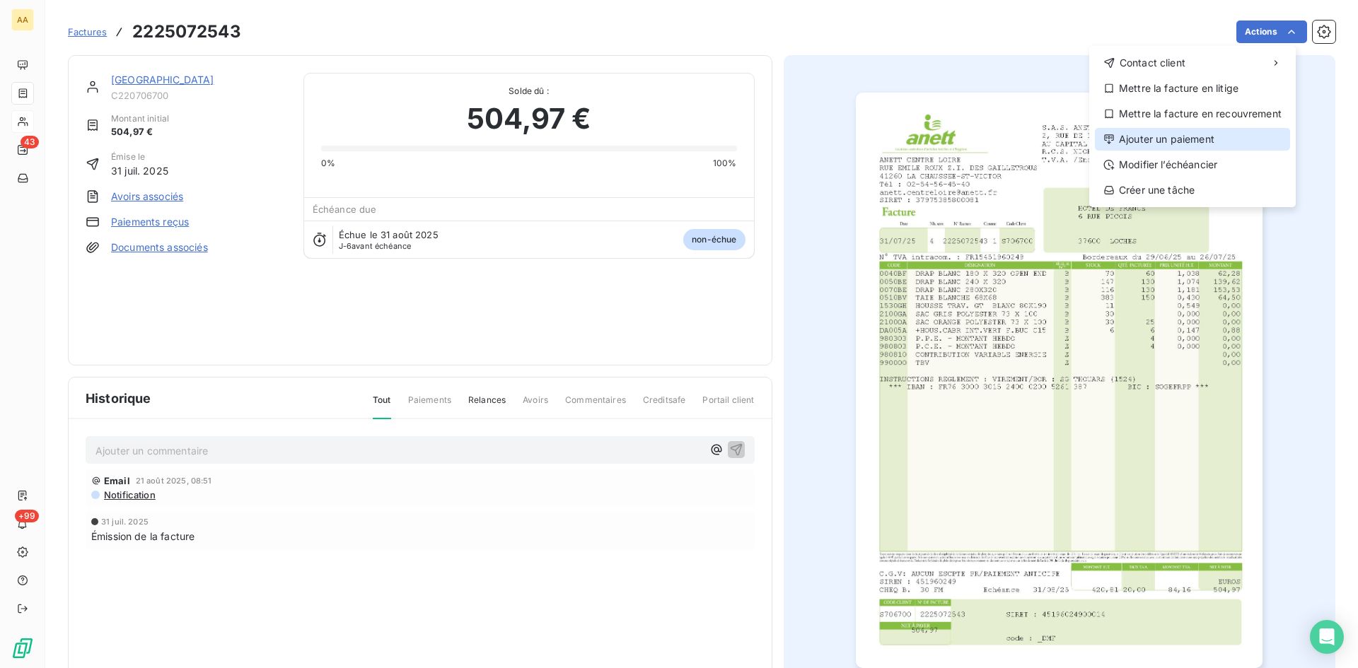
click at [1180, 135] on div "Ajouter un paiement" at bounding box center [1192, 139] width 195 height 23
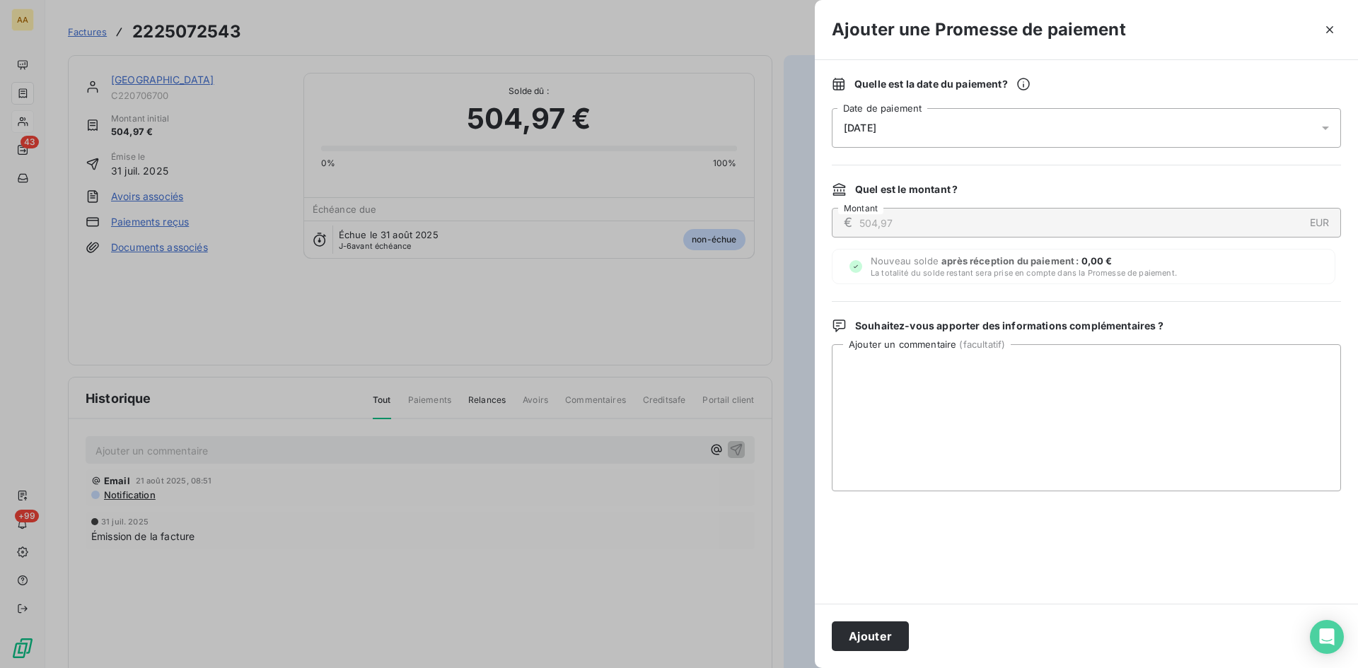
click at [900, 117] on div "26/08/2025" at bounding box center [1086, 128] width 509 height 40
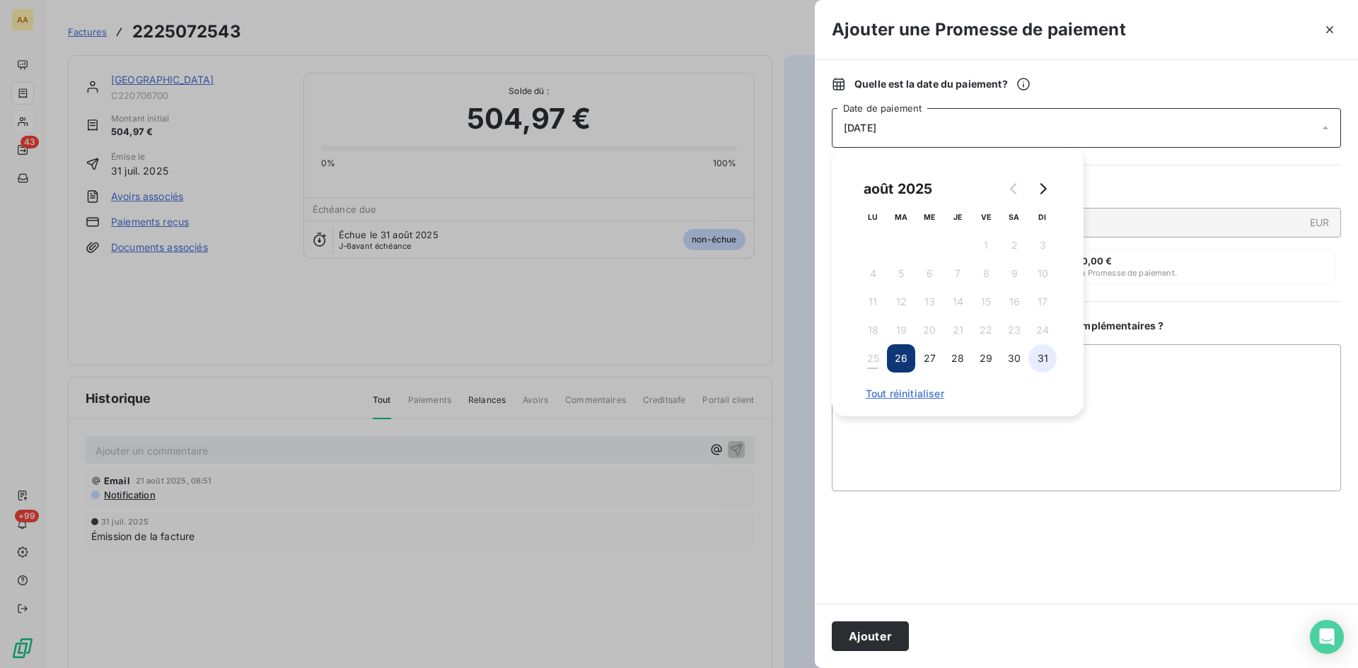
click at [1035, 361] on button "31" at bounding box center [1042, 358] width 28 height 28
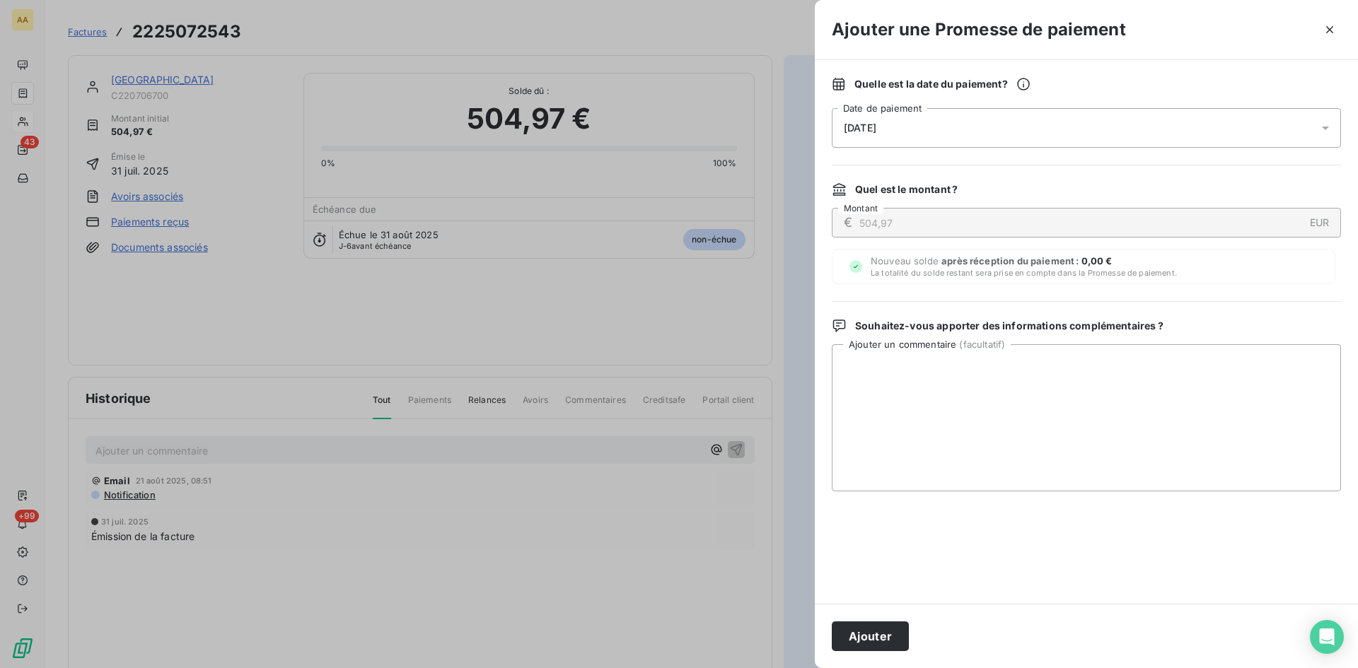
drag, startPoint x: 877, startPoint y: 637, endPoint x: 635, endPoint y: 501, distance: 277.9
click at [875, 632] on button "Ajouter" at bounding box center [870, 637] width 77 height 30
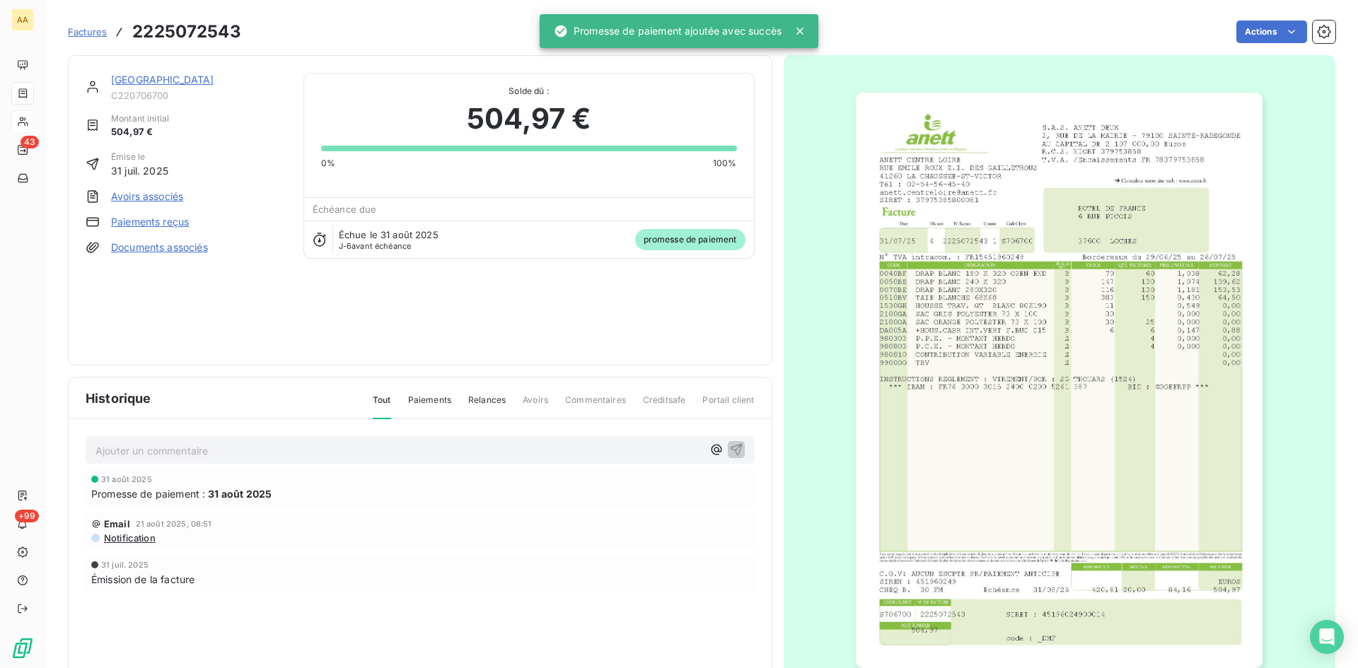
drag, startPoint x: 477, startPoint y: 455, endPoint x: 495, endPoint y: 453, distance: 18.5
click at [476, 450] on p "Ajouter un commentaire ﻿" at bounding box center [398, 451] width 607 height 18
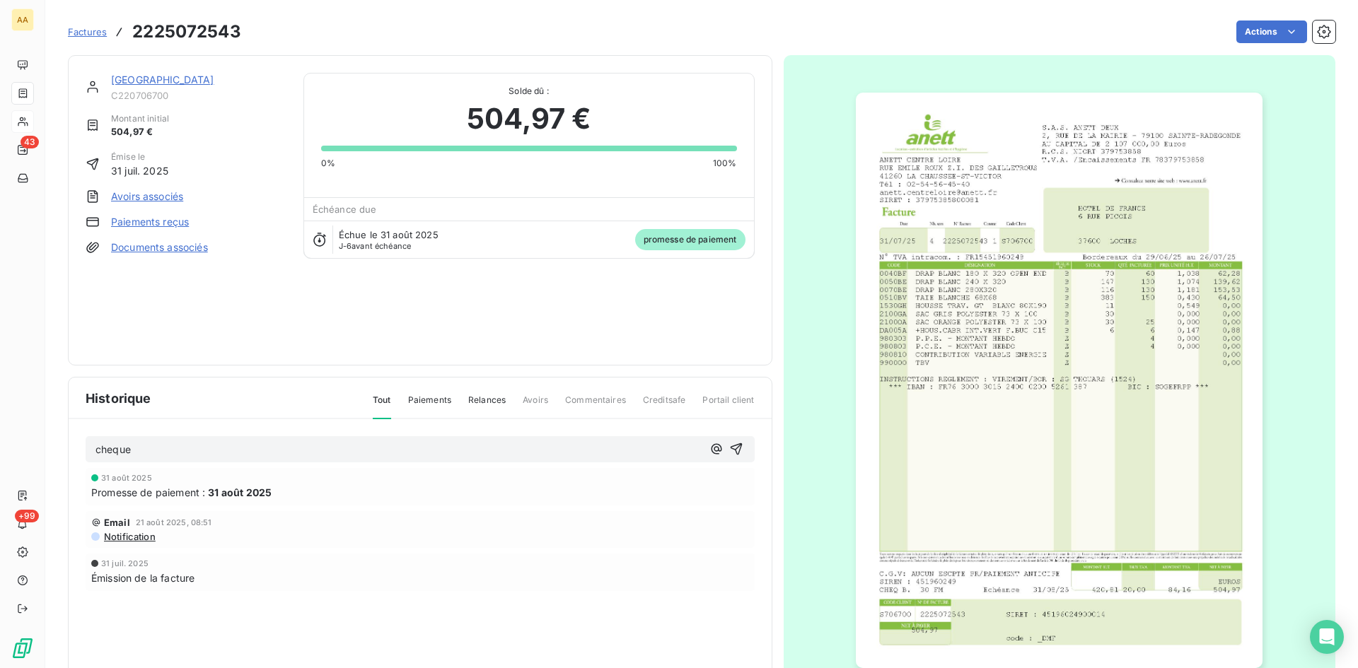
click at [721, 448] on div "cheque" at bounding box center [419, 449] width 649 height 18
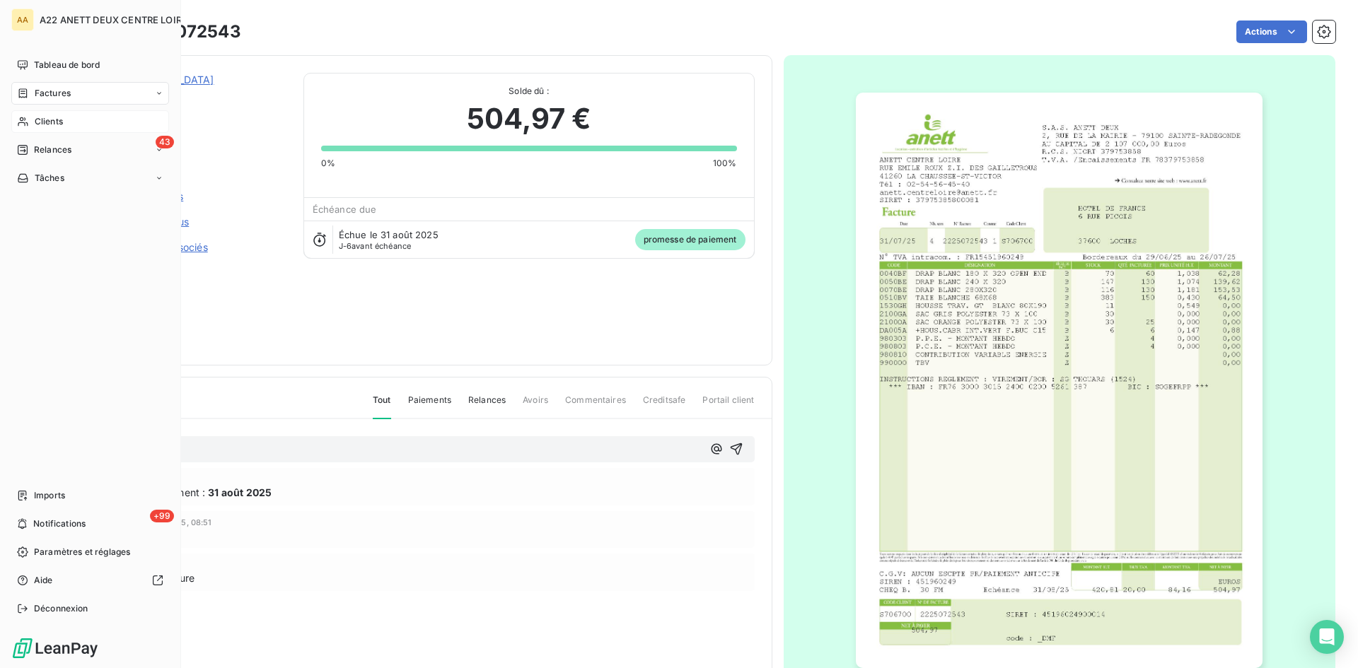
click at [42, 124] on span "Clients" at bounding box center [49, 121] width 28 height 13
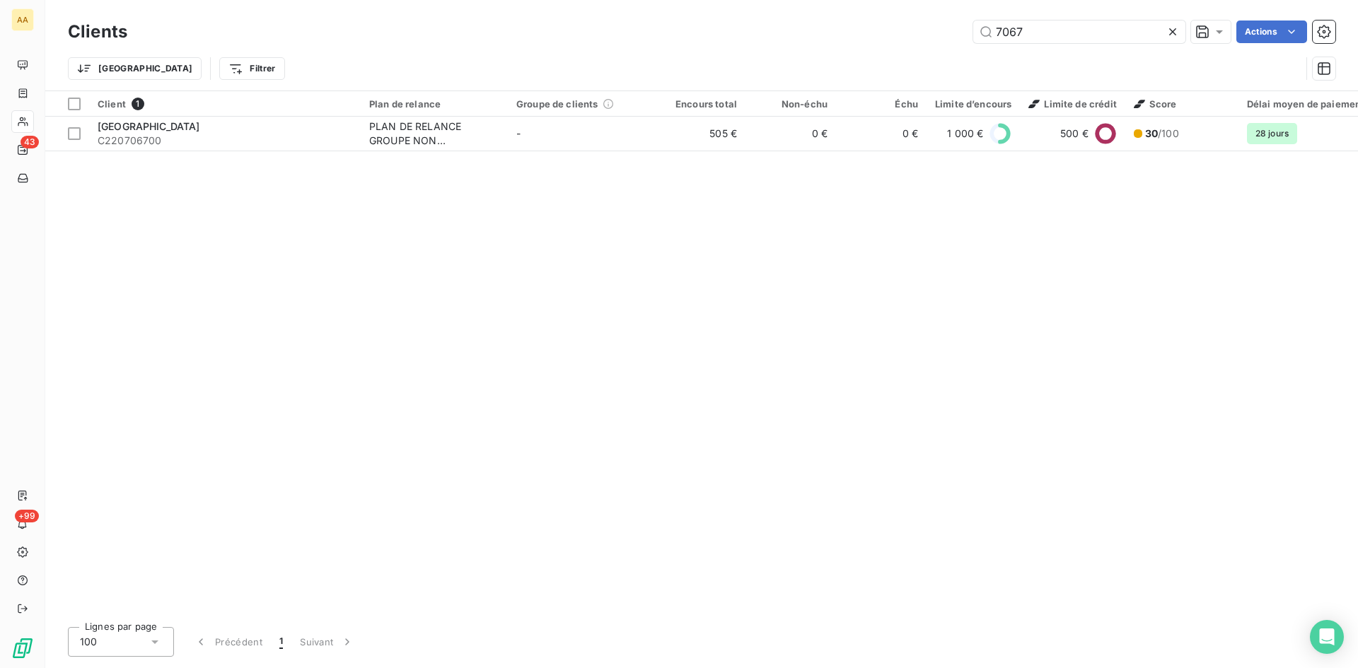
drag, startPoint x: 1025, startPoint y: 29, endPoint x: 906, endPoint y: 13, distance: 119.8
click at [906, 13] on div "Clients 7067 Actions Trier Filtrer" at bounding box center [701, 45] width 1312 height 91
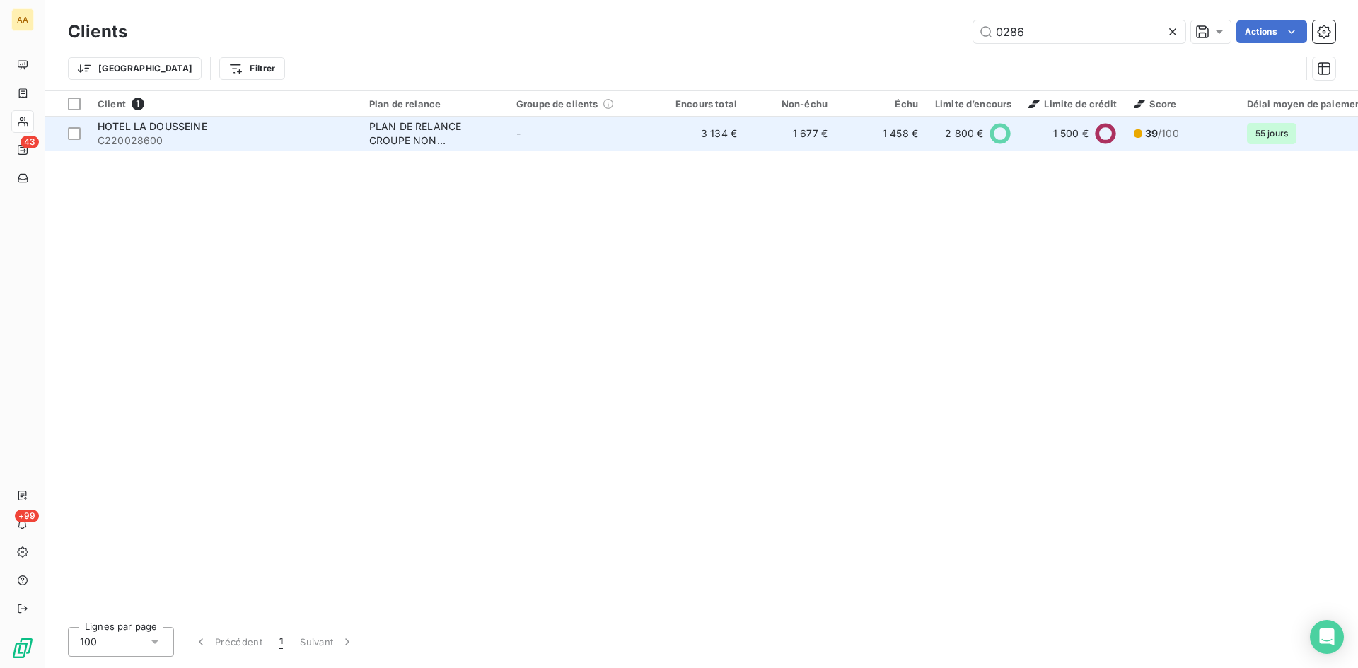
type input "0286"
click at [406, 132] on div "PLAN DE RELANCE GROUPE NON AUTOMATIQUE" at bounding box center [434, 133] width 130 height 28
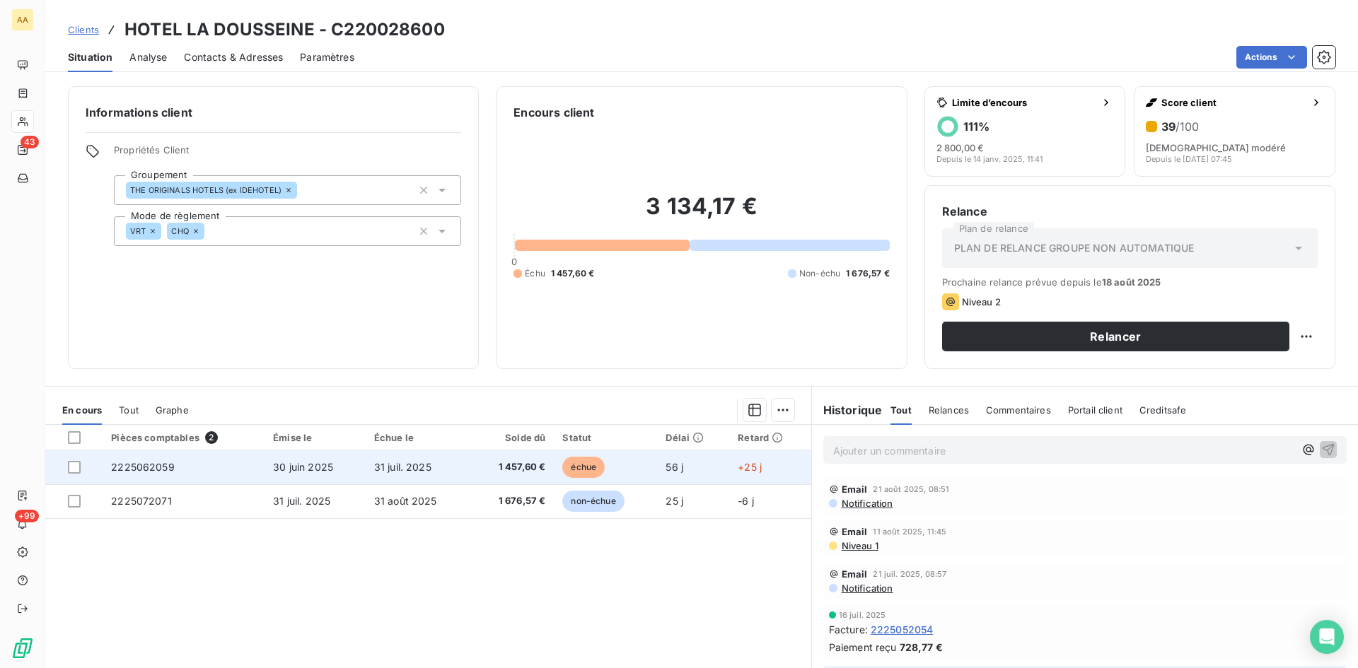
click at [149, 455] on td "2225062059" at bounding box center [184, 467] width 162 height 34
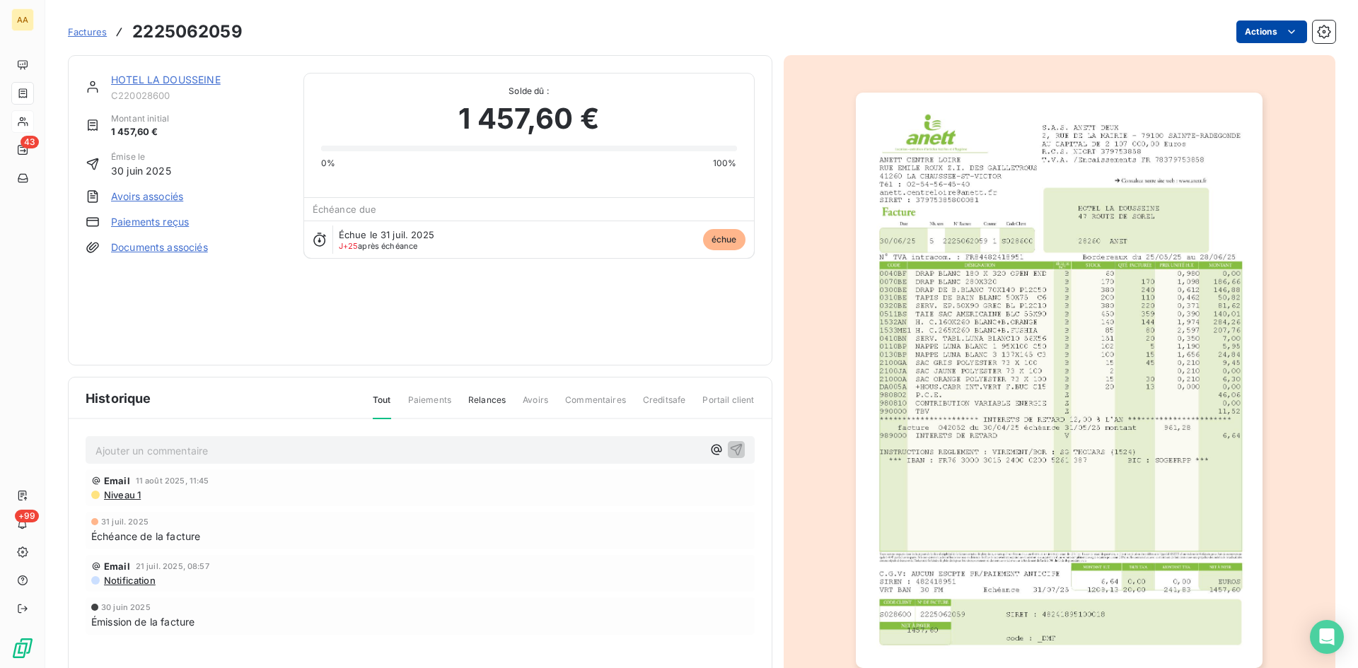
click at [1269, 29] on html "AA 43 +99 Factures 2225062059 Actions HOTEL LA DOUSSEINE C220028600 Montant ini…" at bounding box center [679, 334] width 1358 height 668
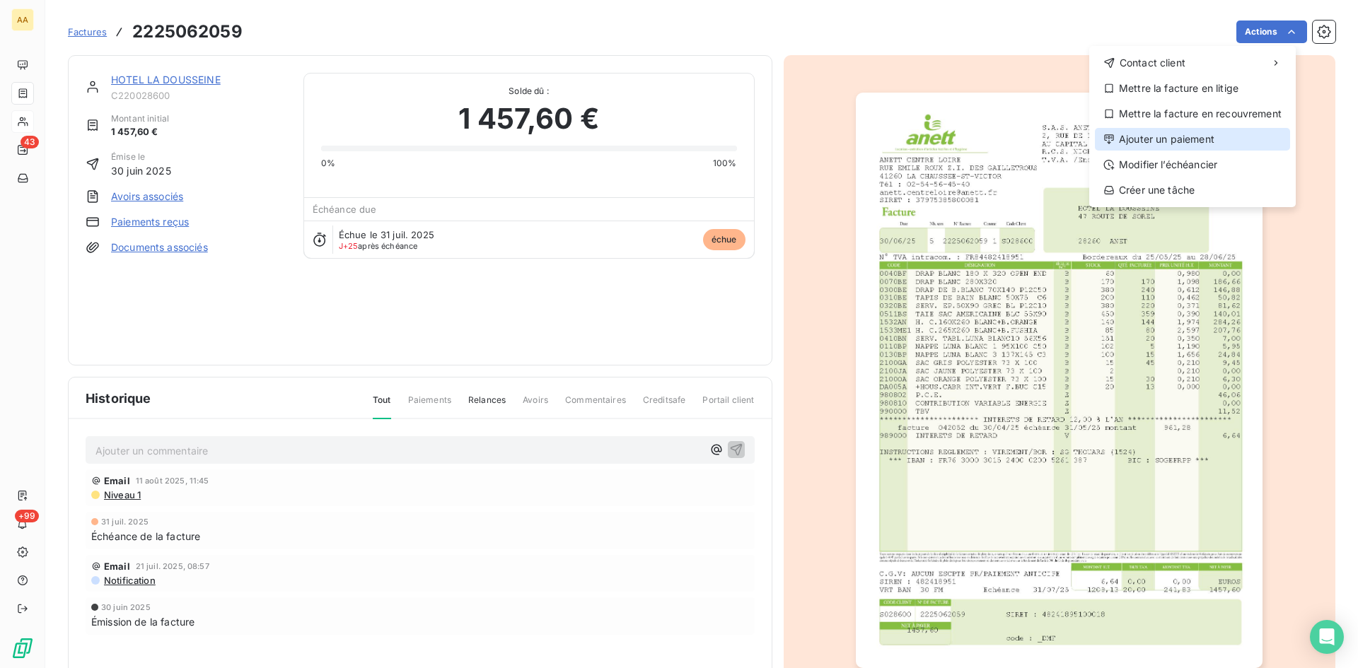
click at [1191, 139] on div "Ajouter un paiement" at bounding box center [1192, 139] width 195 height 23
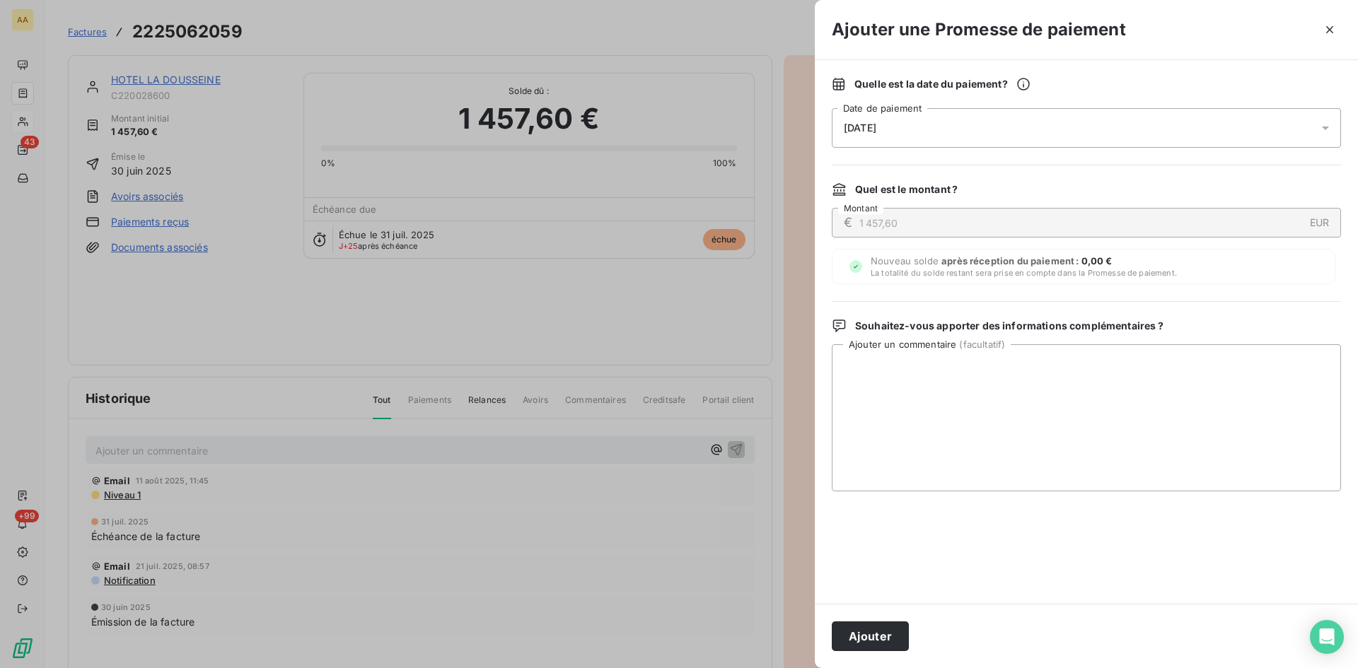
click at [926, 120] on div "26/08/2025" at bounding box center [1086, 128] width 509 height 40
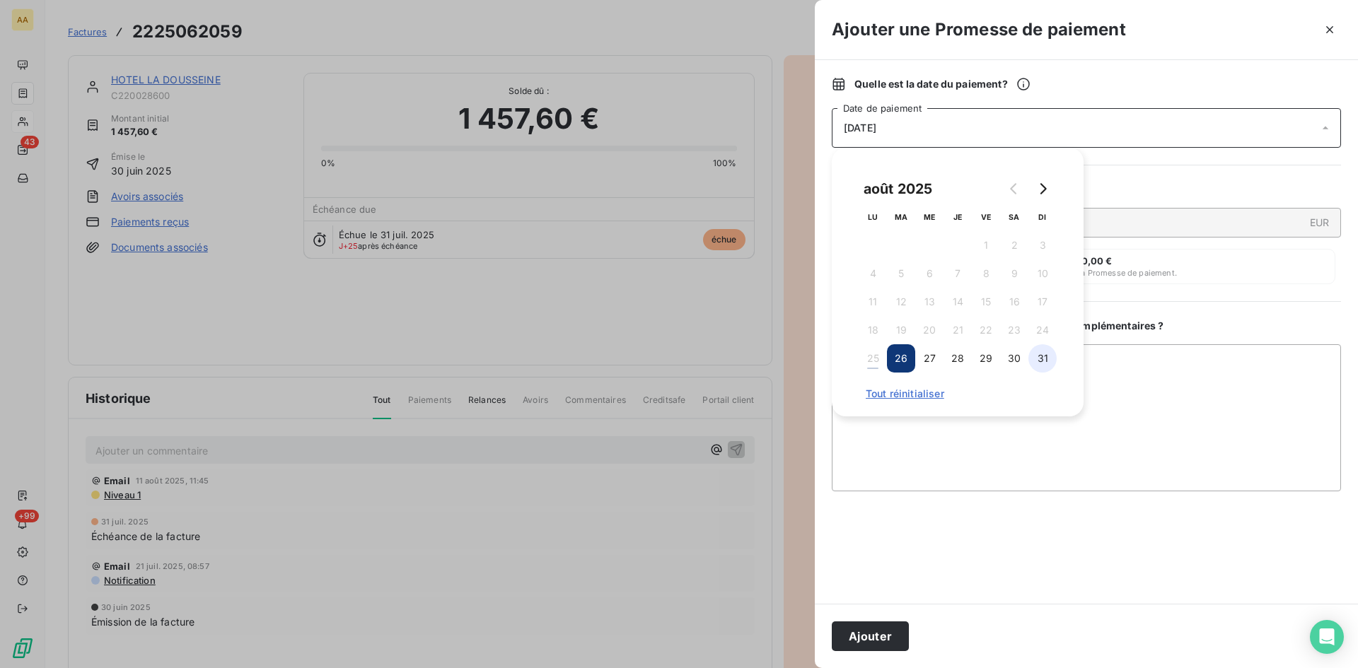
click at [1037, 363] on button "31" at bounding box center [1042, 358] width 28 height 28
drag, startPoint x: 873, startPoint y: 643, endPoint x: 839, endPoint y: 616, distance: 43.3
click at [871, 642] on button "Ajouter" at bounding box center [870, 637] width 77 height 30
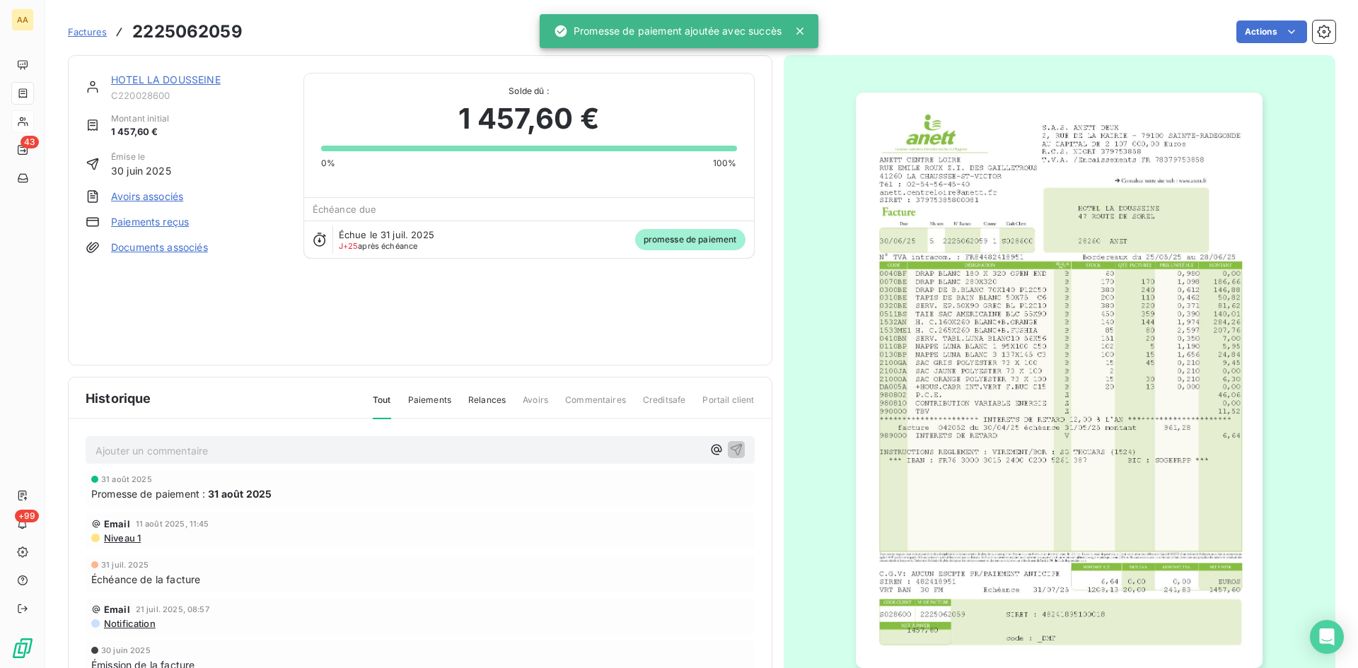
click at [319, 452] on p "Ajouter un commentaire ﻿" at bounding box center [398, 451] width 607 height 18
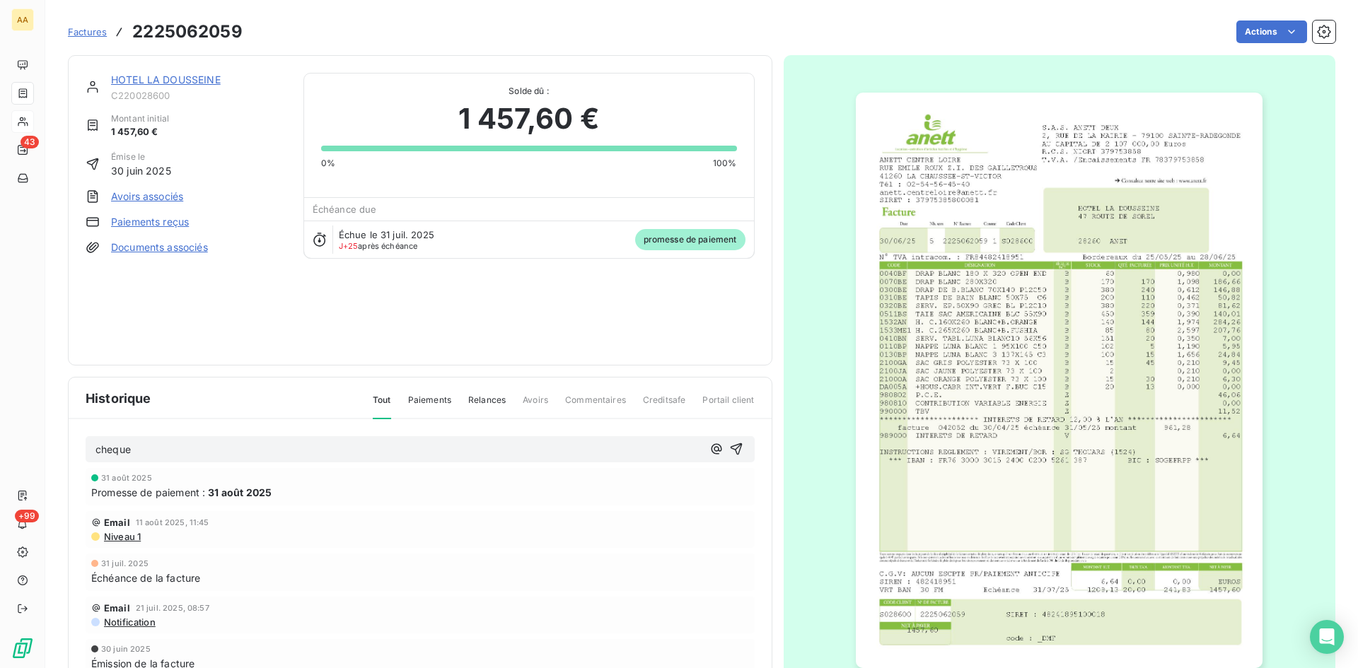
click at [734, 446] on icon "button" at bounding box center [736, 449] width 14 height 14
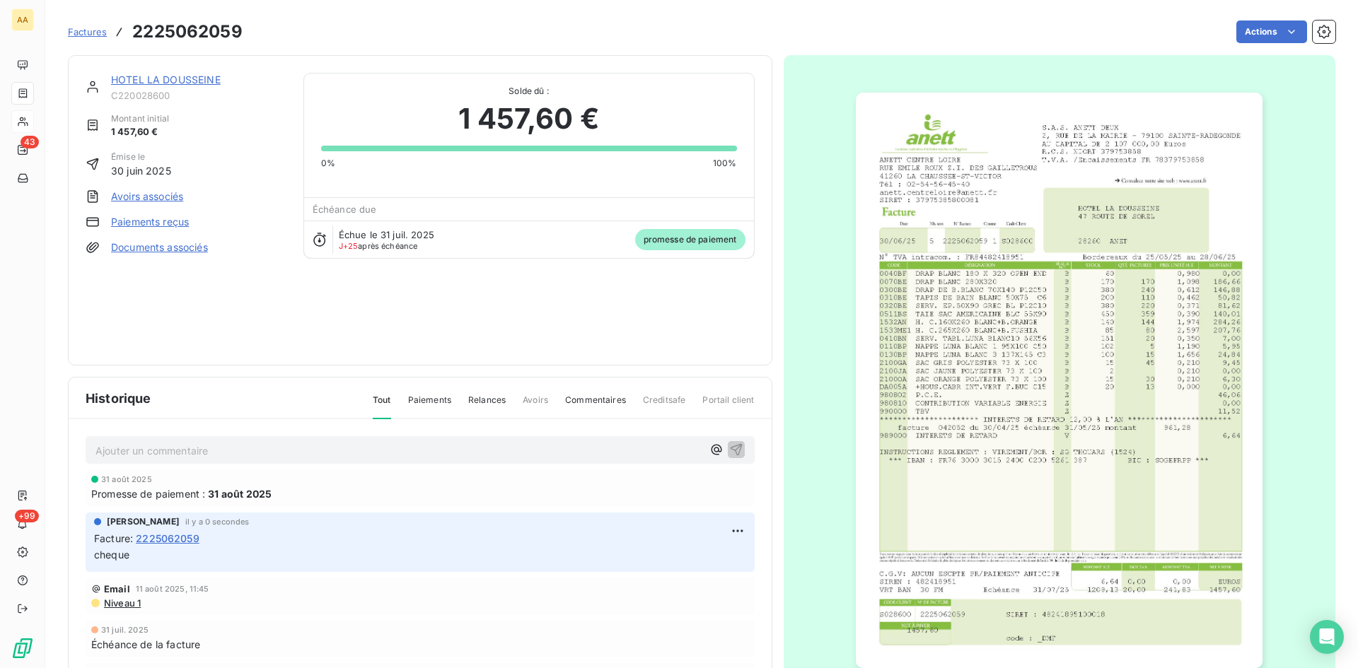
click at [179, 81] on link "HOTEL LA DOUSSEINE" at bounding box center [166, 80] width 110 height 12
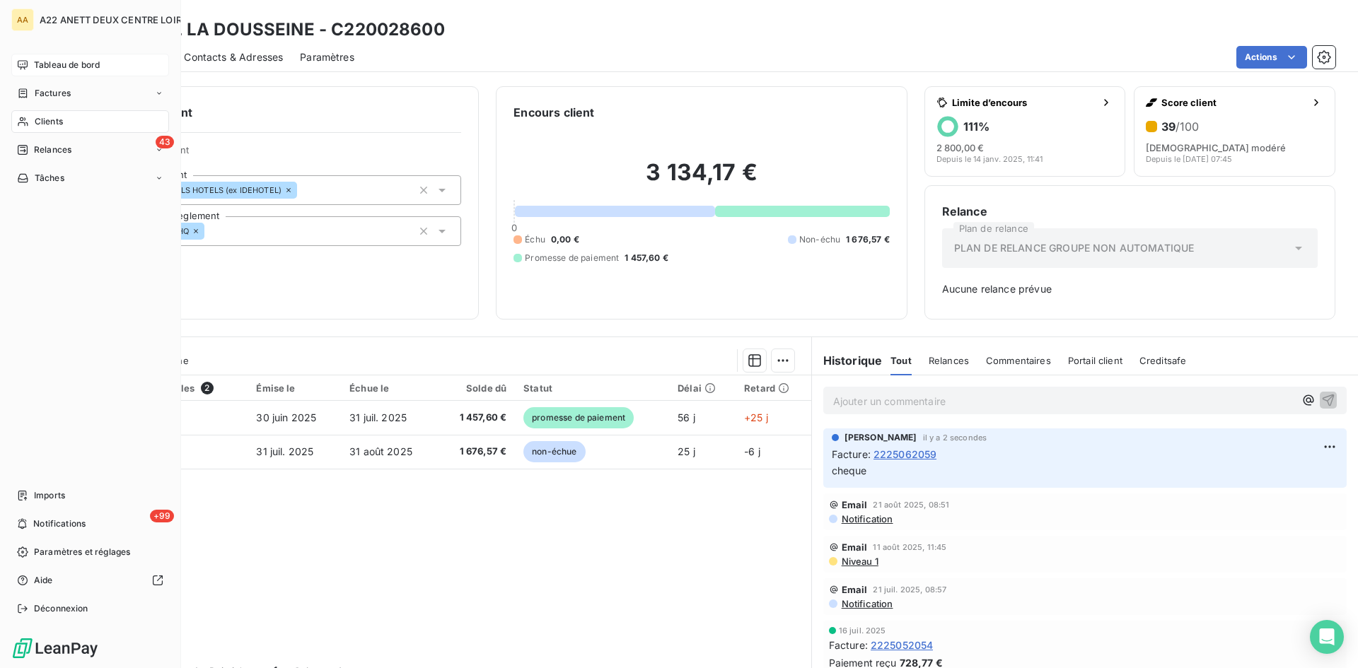
click at [42, 62] on span "Tableau de bord" at bounding box center [67, 65] width 66 height 13
